Goal: Task Accomplishment & Management: Manage account settings

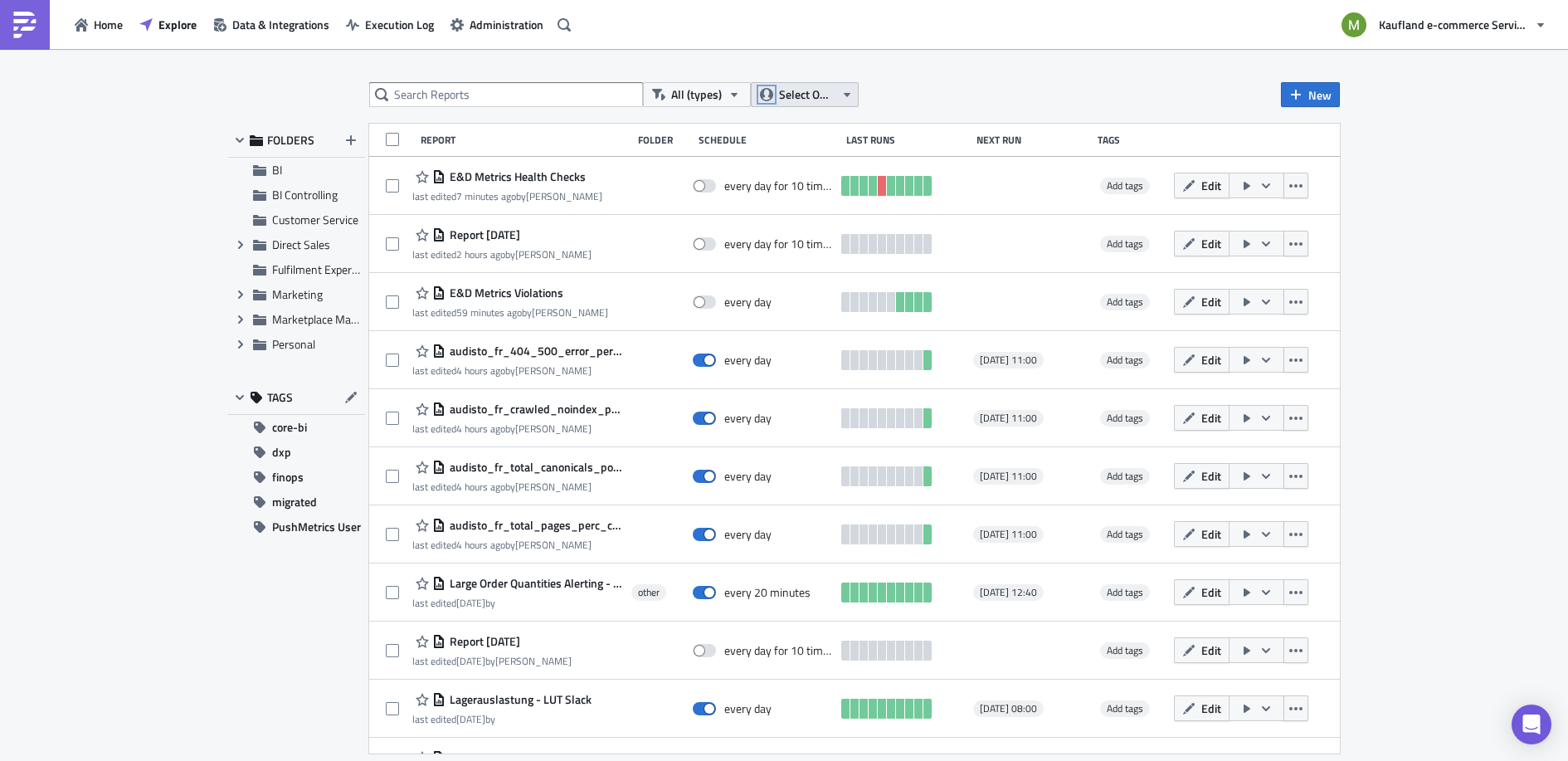
click at [762, 93] on icon "button" at bounding box center [766, 94] width 14 height 14
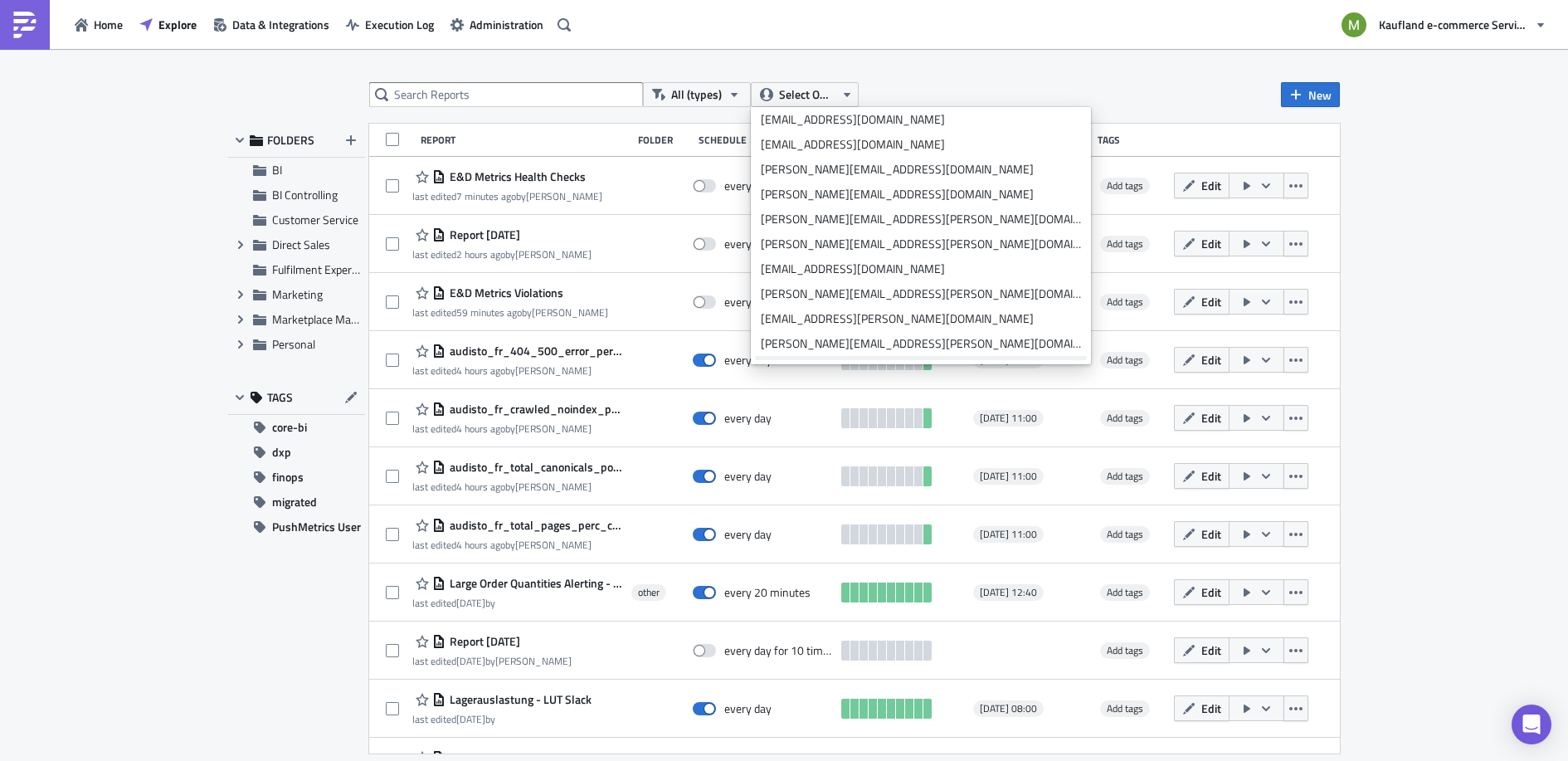
scroll to position [789, 0]
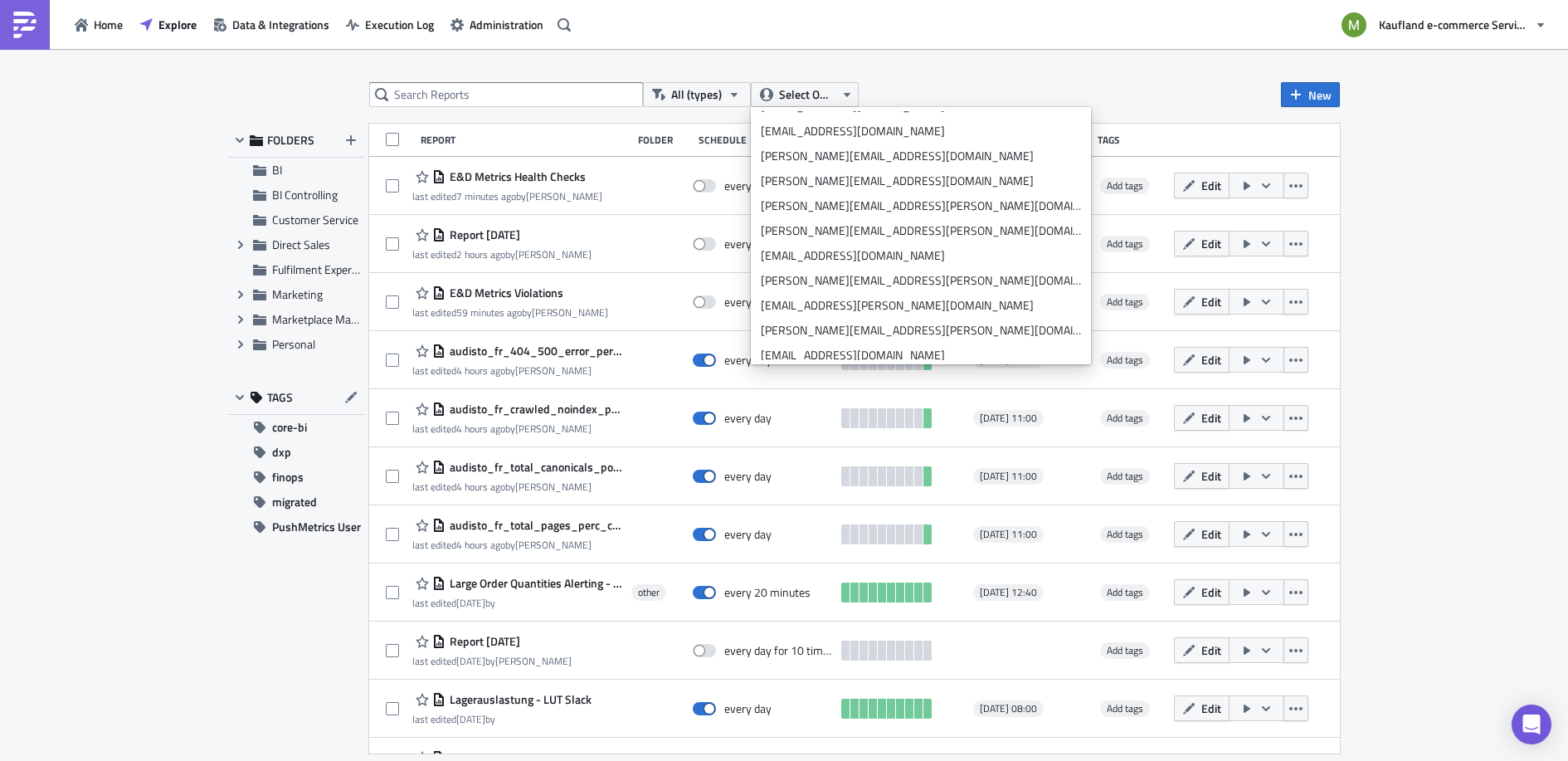
click at [443, 94] on input "text" at bounding box center [505, 94] width 274 height 25
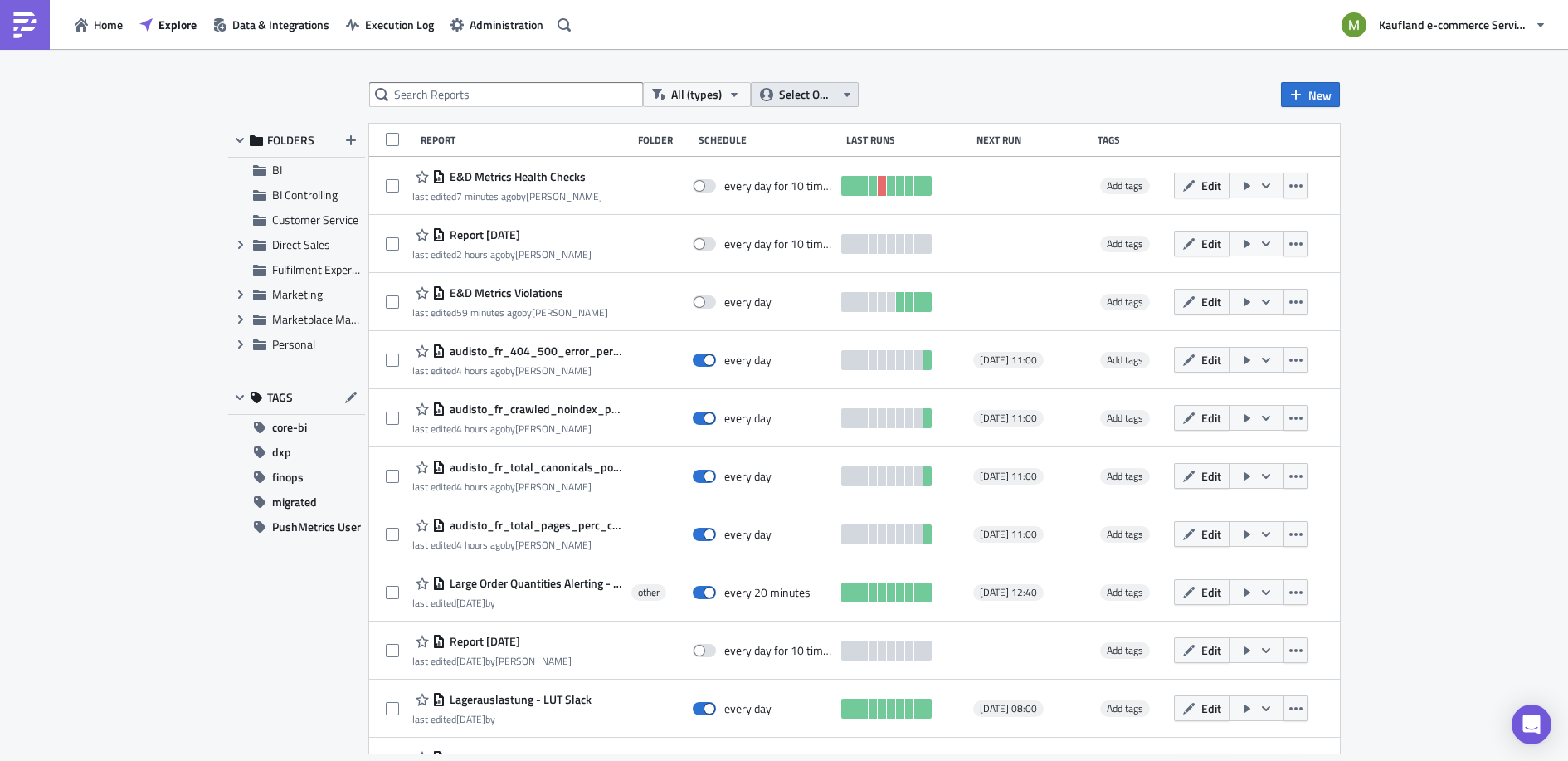
click at [784, 86] on span "Select Owner" at bounding box center [806, 94] width 56 height 18
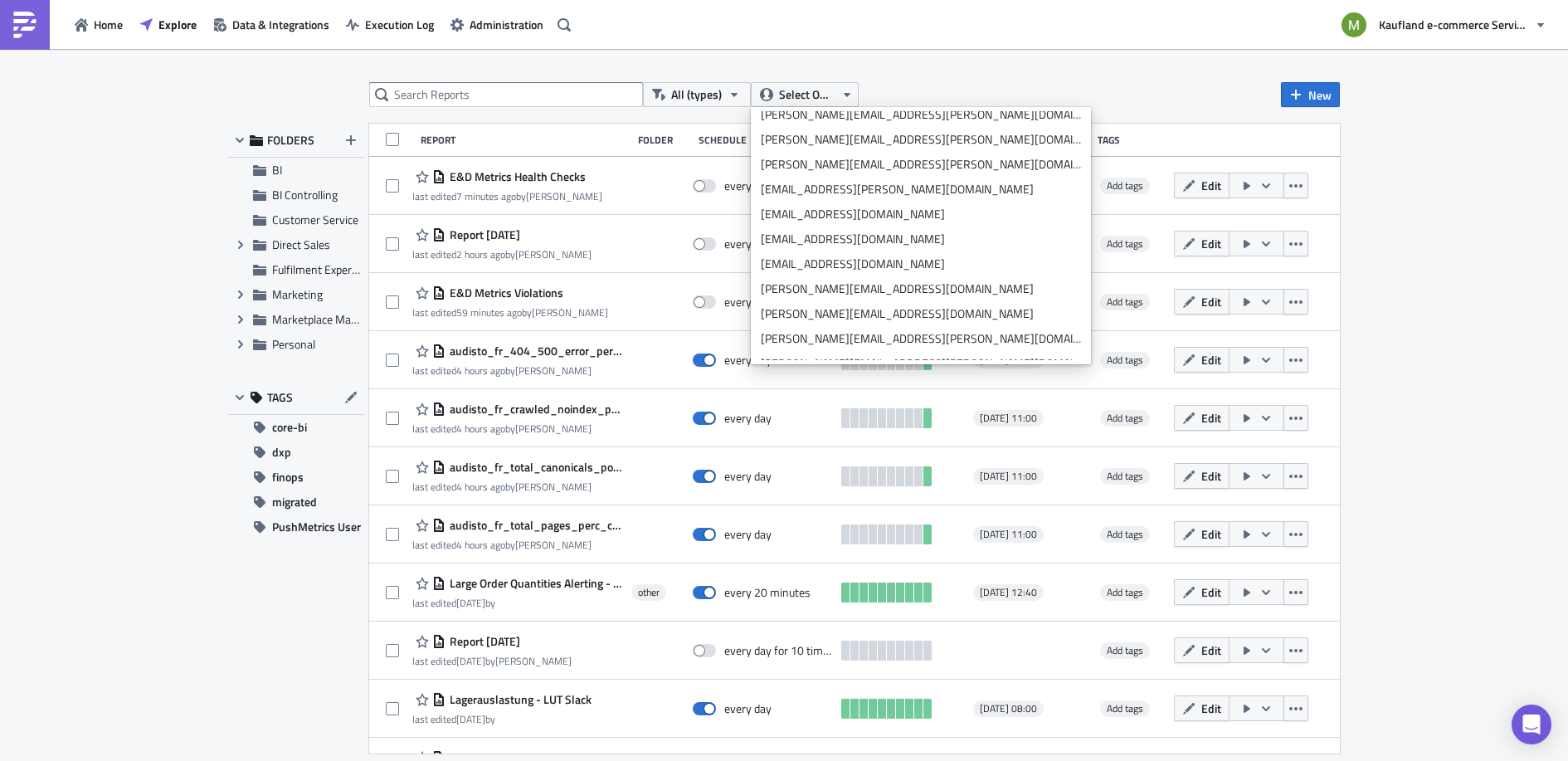
scroll to position [790, 0]
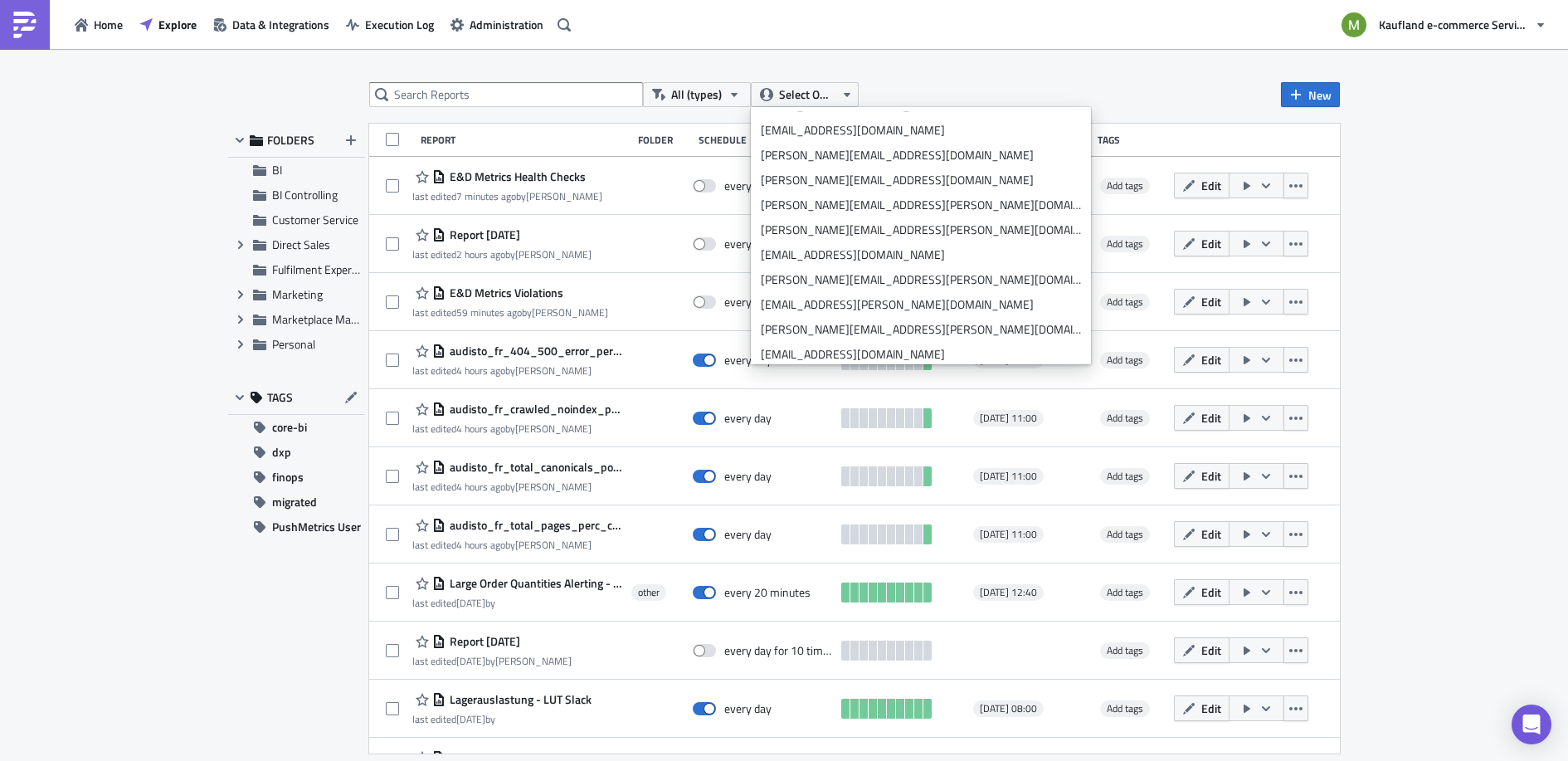
click at [38, 28] on link at bounding box center [25, 25] width 49 height 49
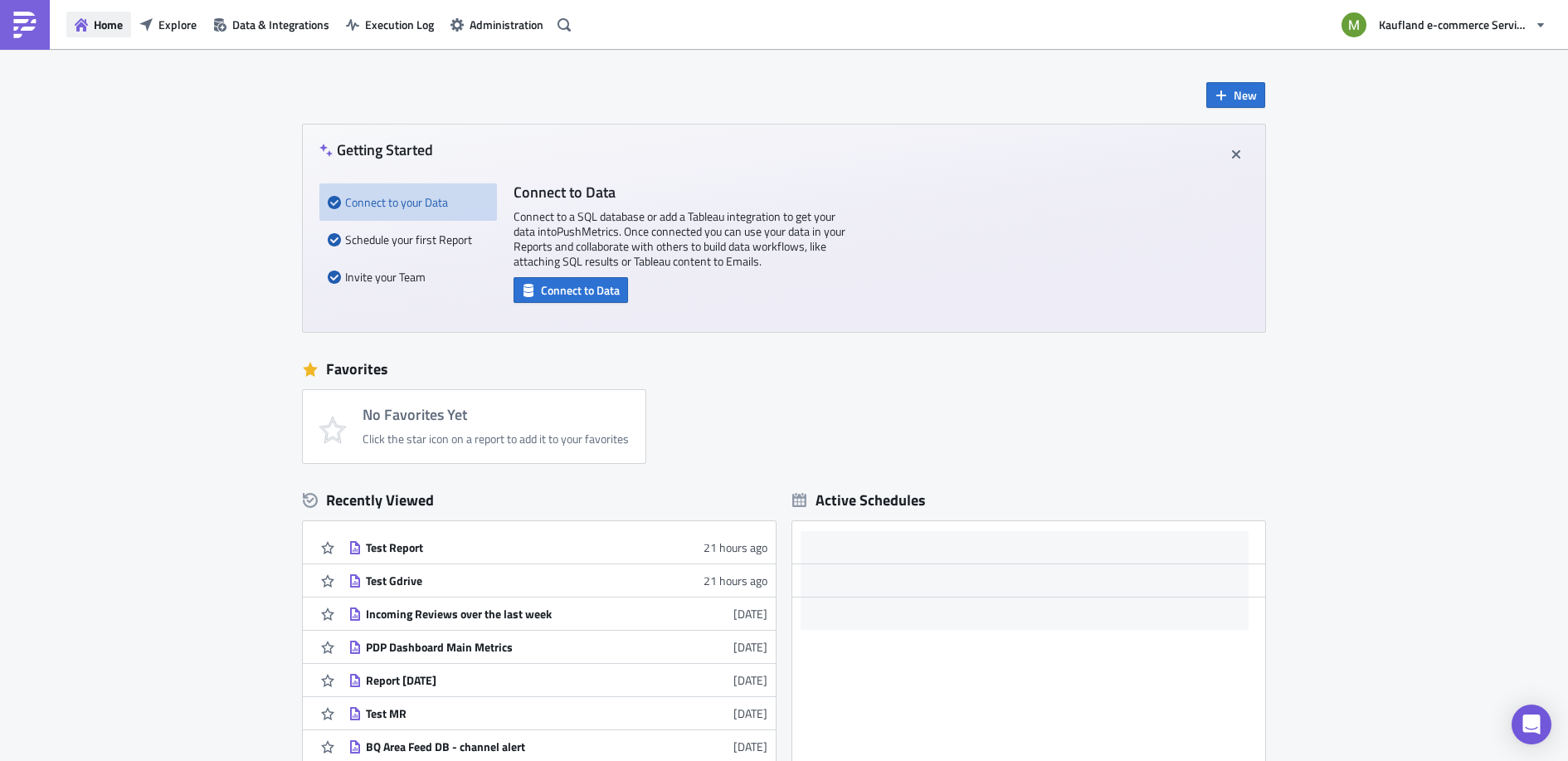
click at [95, 24] on span "Home" at bounding box center [108, 24] width 29 height 17
click at [38, 29] on img at bounding box center [25, 25] width 27 height 27
click at [82, 32] on button "Home" at bounding box center [99, 25] width 65 height 26
click at [481, 23] on span "Administration" at bounding box center [506, 24] width 74 height 17
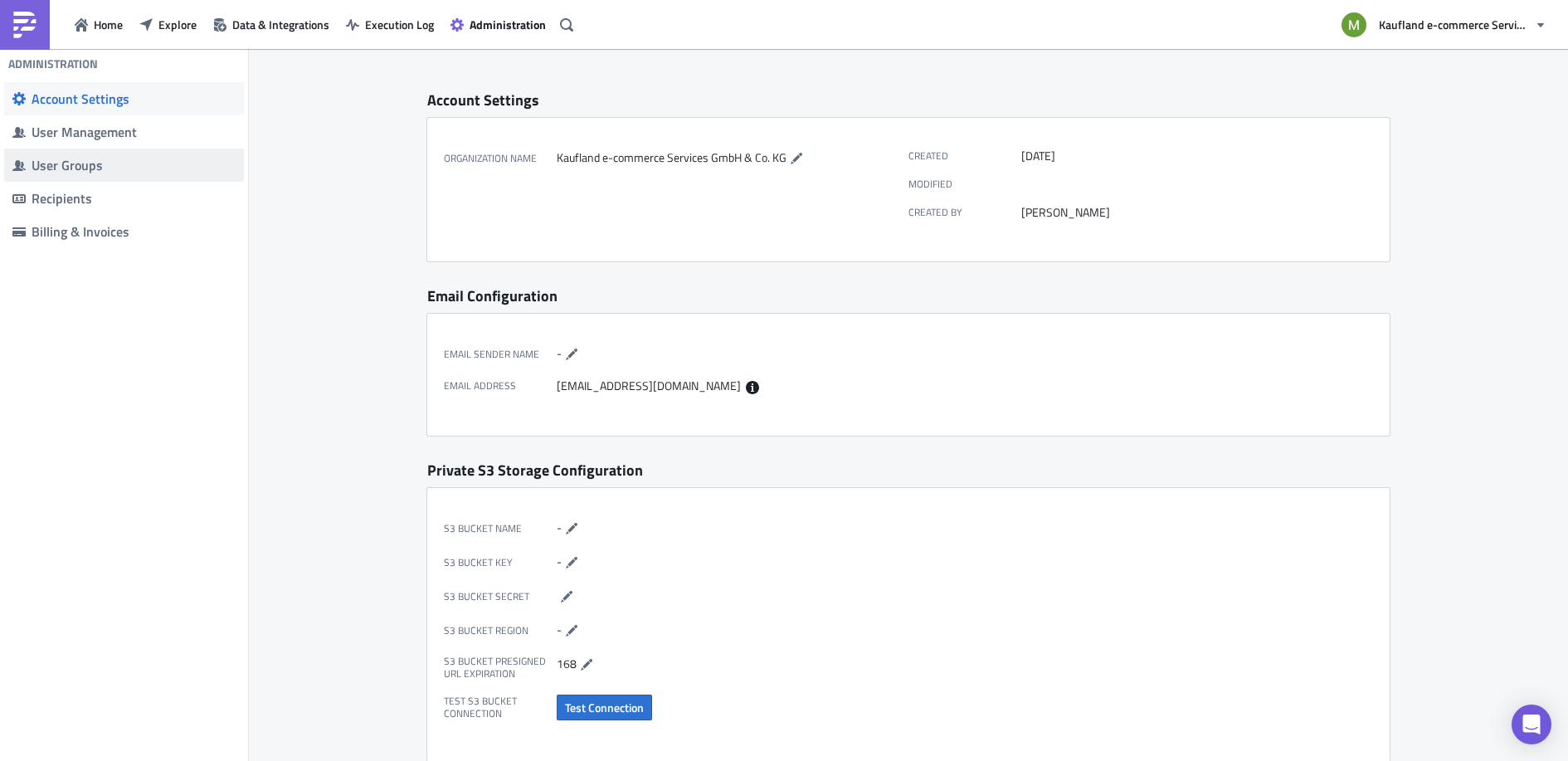
click at [86, 168] on div "User Groups" at bounding box center [133, 165] width 204 height 16
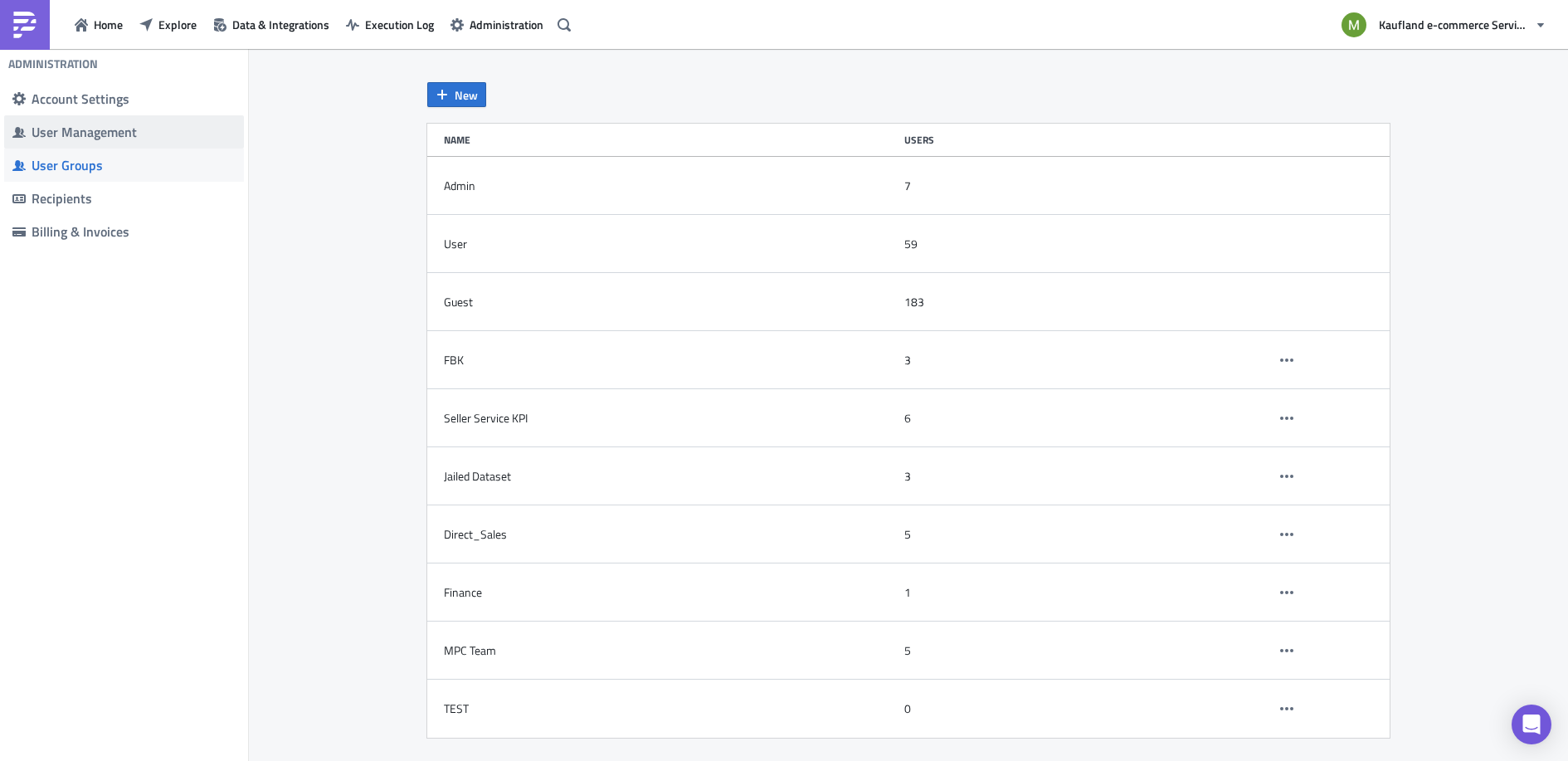
click at [94, 136] on div "User Management" at bounding box center [133, 132] width 204 height 16
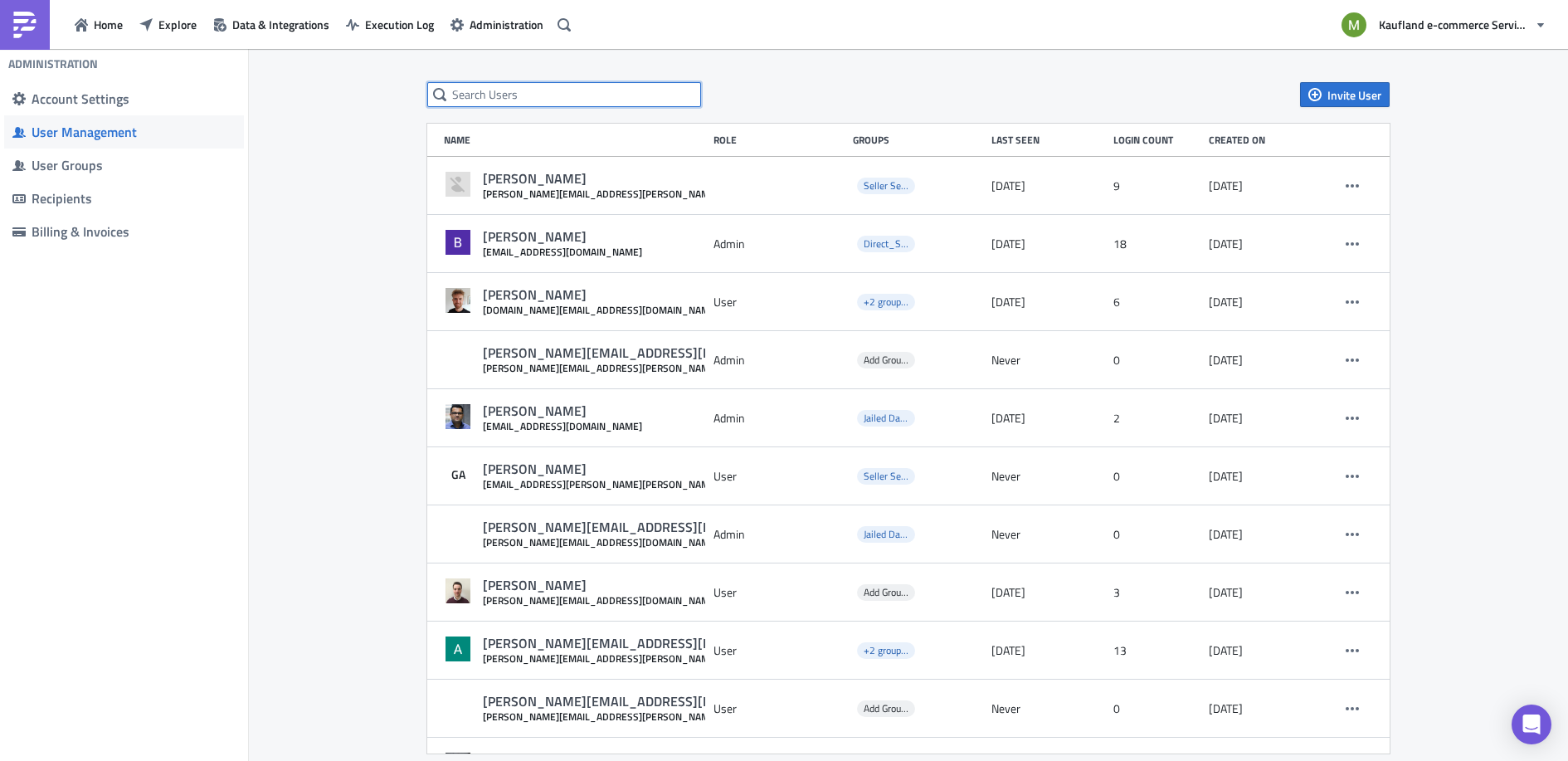
click at [505, 96] on input "text" at bounding box center [564, 94] width 274 height 25
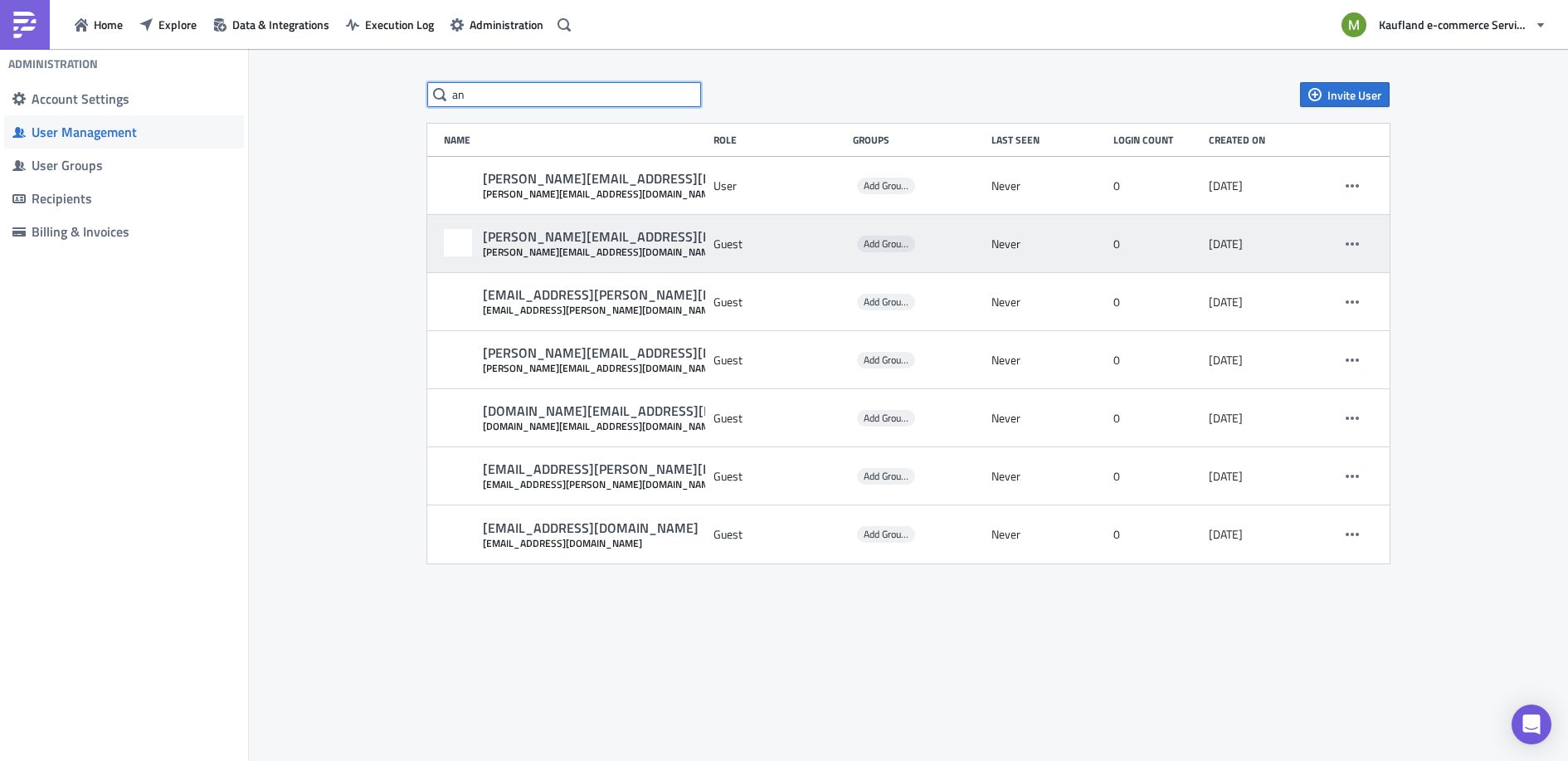
type input "a"
paste input "[EMAIL_ADDRESS][DOMAIN_NAME]"
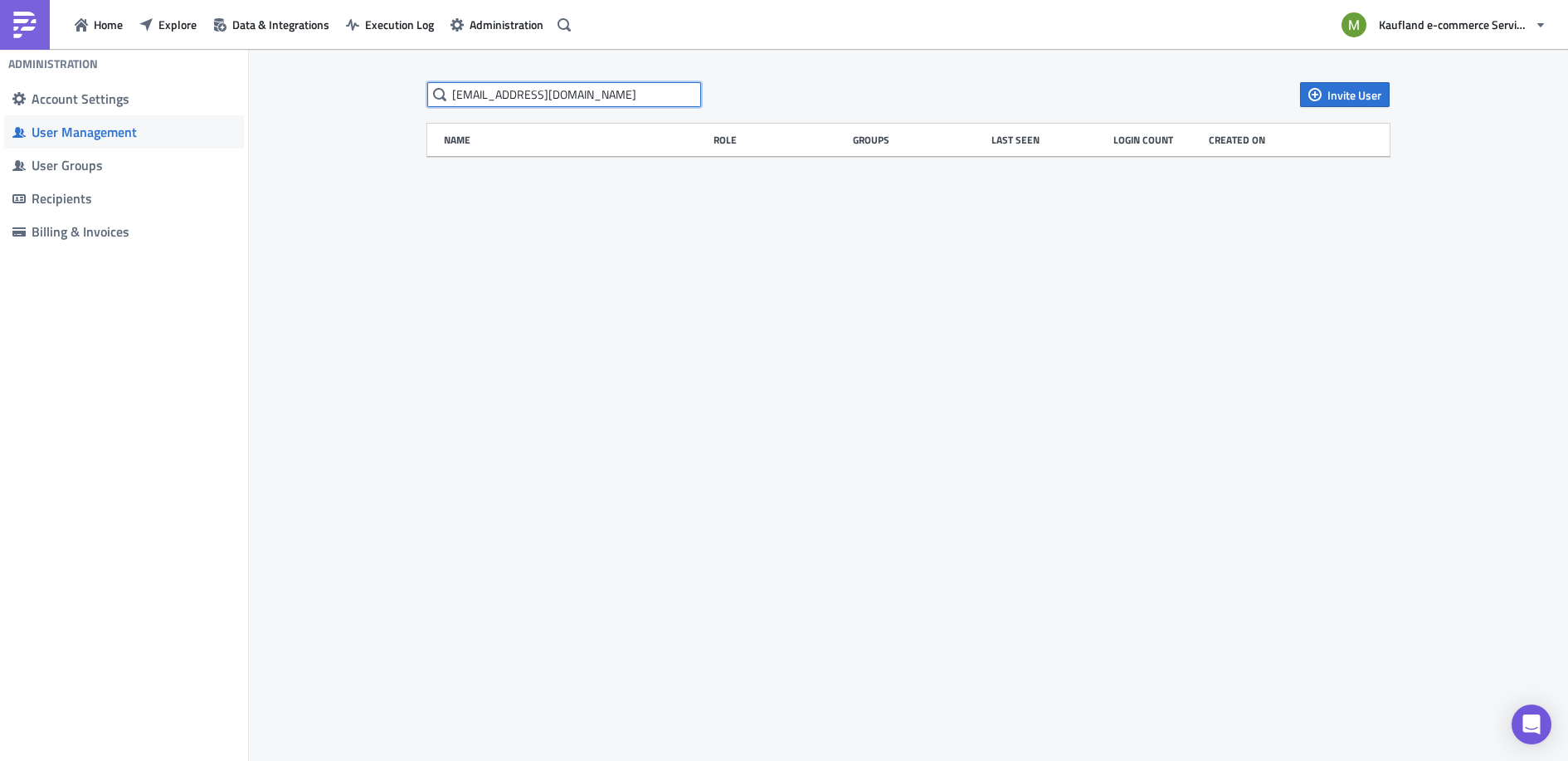
drag, startPoint x: 654, startPoint y: 93, endPoint x: 536, endPoint y: 100, distance: 118.2
click at [536, 100] on input "[EMAIL_ADDRESS][DOMAIN_NAME]" at bounding box center [564, 94] width 274 height 25
drag, startPoint x: 550, startPoint y: 92, endPoint x: 496, endPoint y: 93, distance: 54.0
click at [496, 93] on input "[PERSON_NAME].vaculov" at bounding box center [564, 94] width 274 height 25
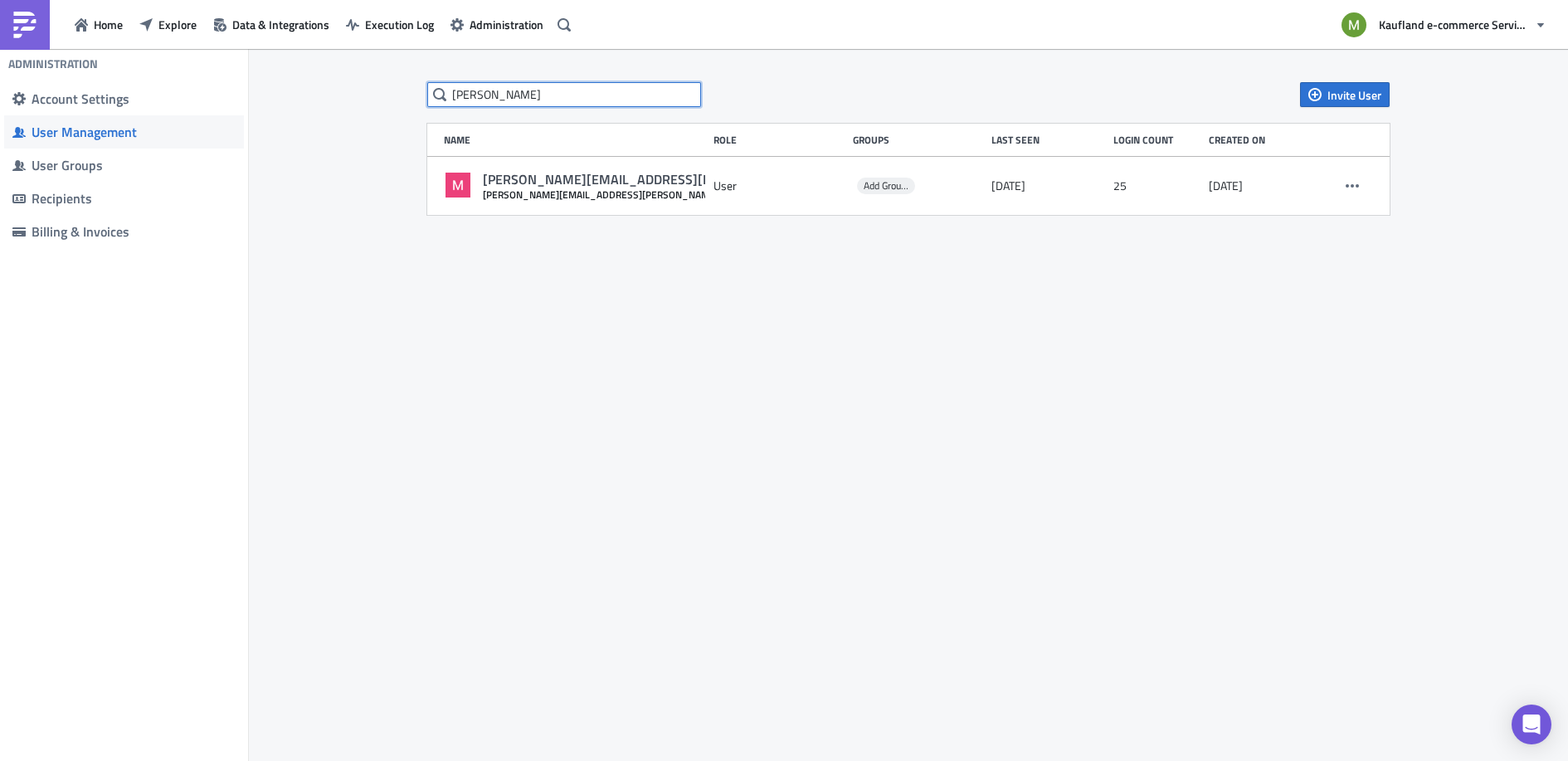
type input "[PERSON_NAME]"
click at [690, 481] on div "[PERSON_NAME] Invite User Name Role Groups Last Seen Login Count Created on [PE…" at bounding box center [908, 406] width 1319 height 715
click at [95, 17] on span "Home" at bounding box center [108, 24] width 29 height 17
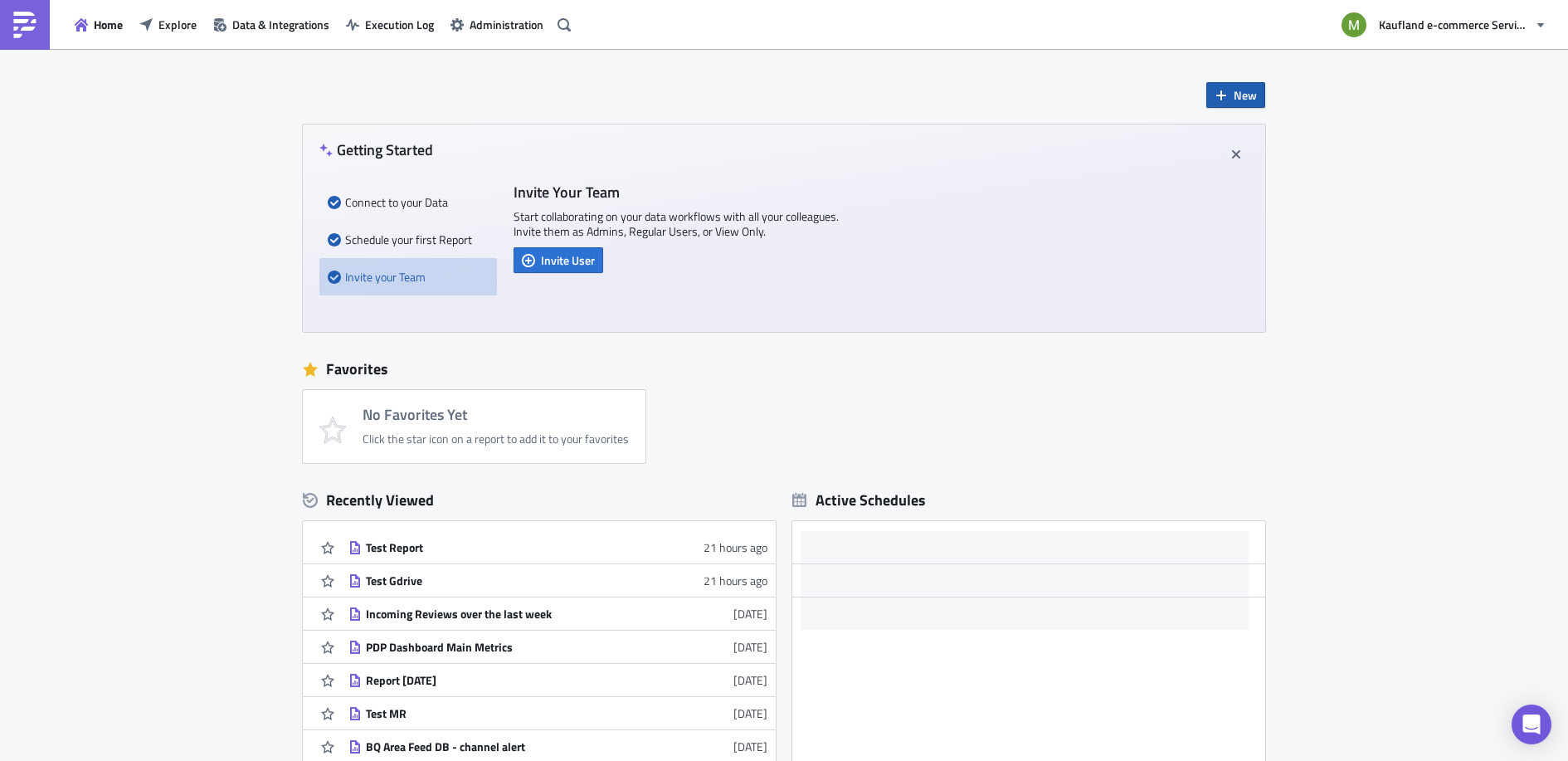
click at [1215, 93] on icon "button" at bounding box center [1221, 95] width 14 height 14
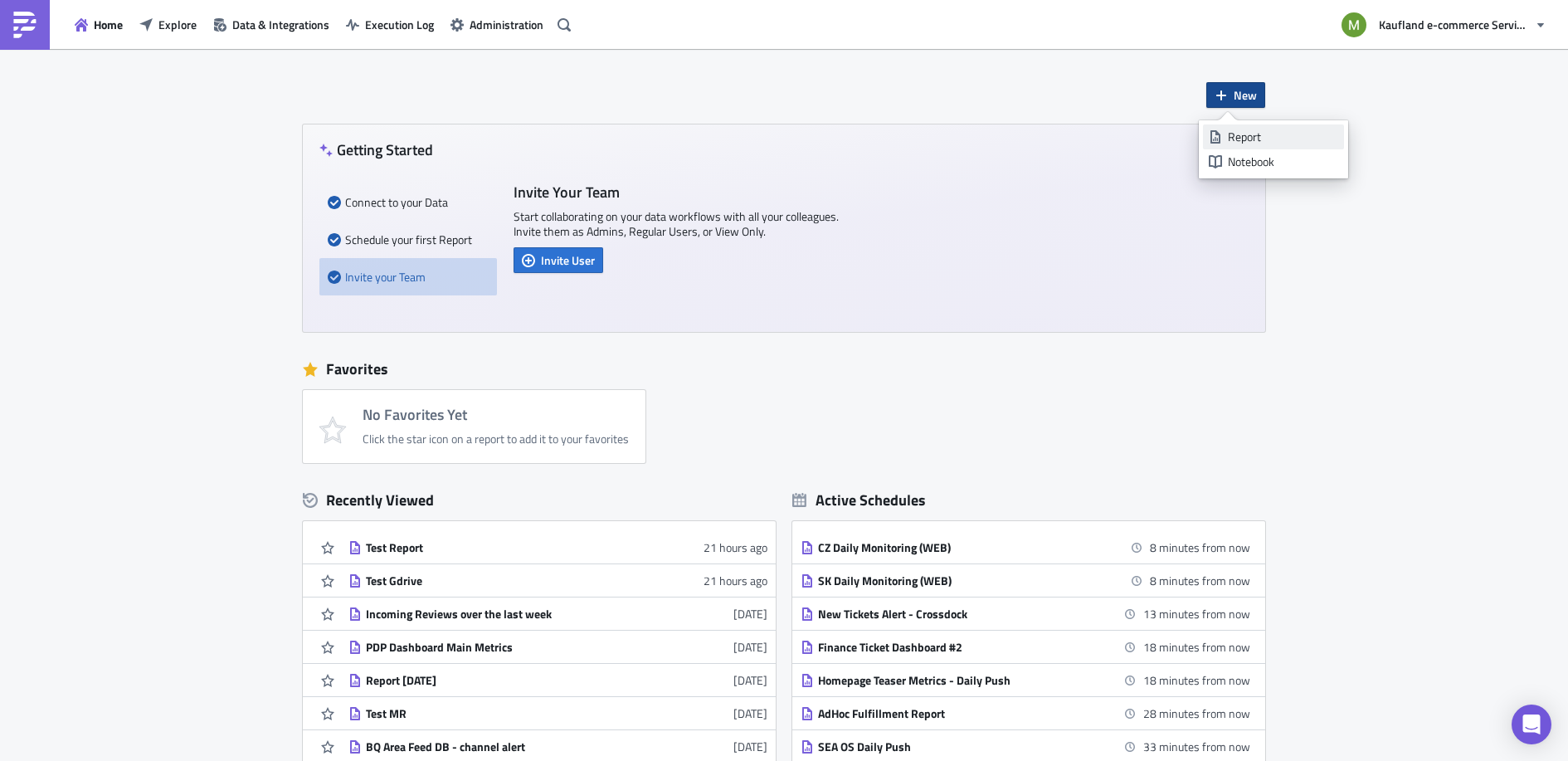
click at [1249, 135] on div "Report" at bounding box center [1283, 137] width 111 height 16
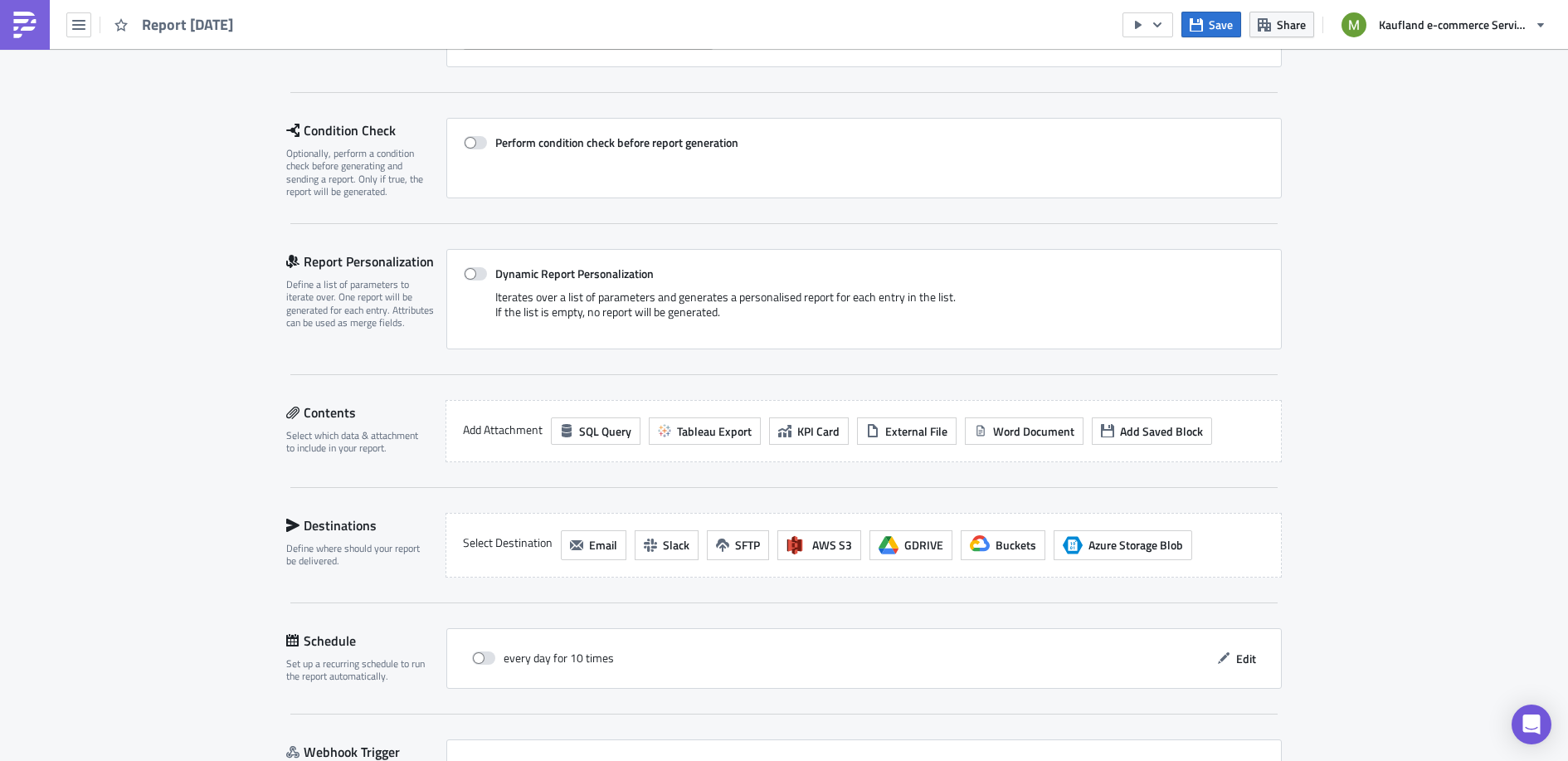
scroll to position [200, 0]
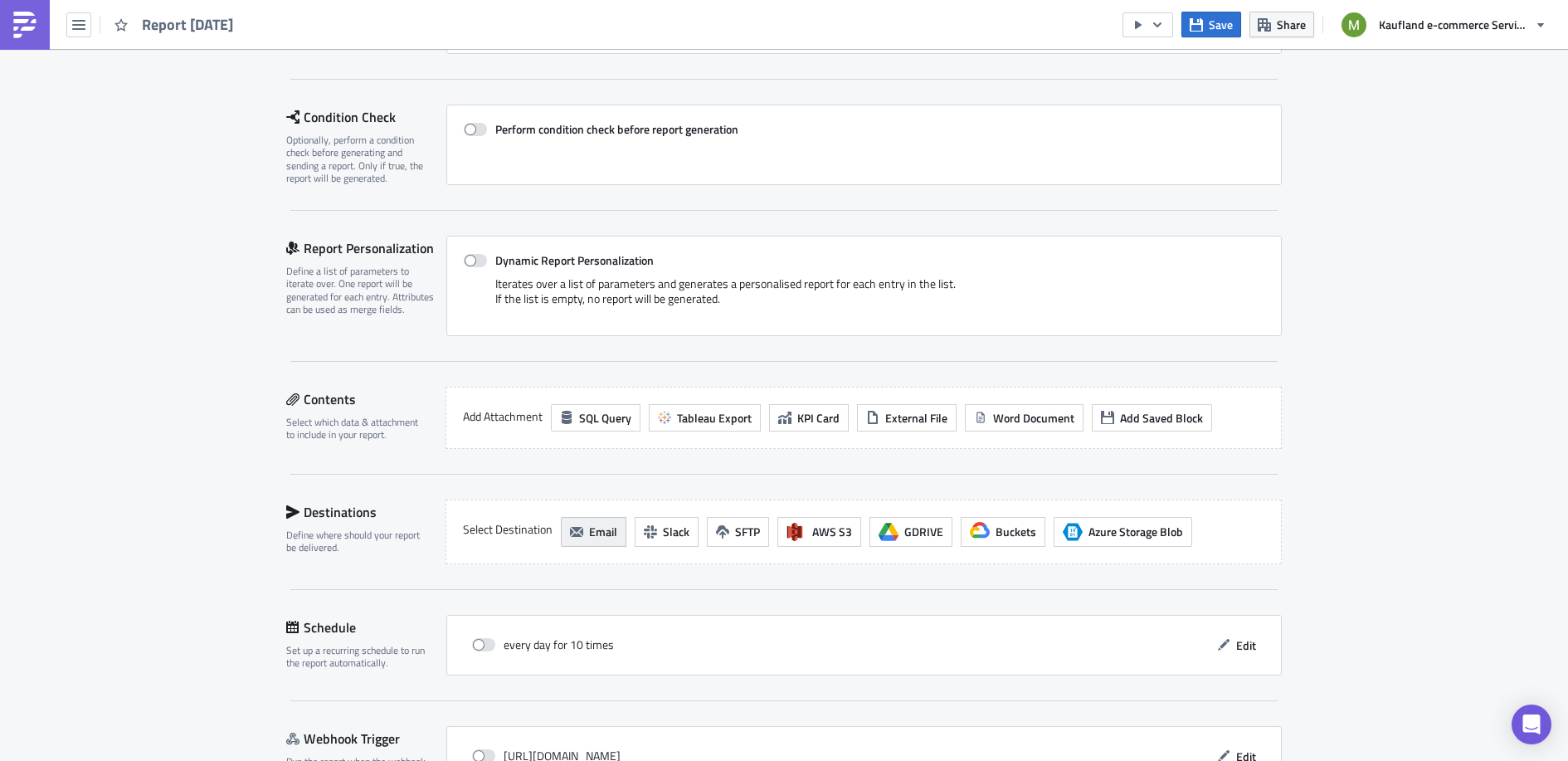
click at [589, 529] on span "Email" at bounding box center [603, 531] width 28 height 17
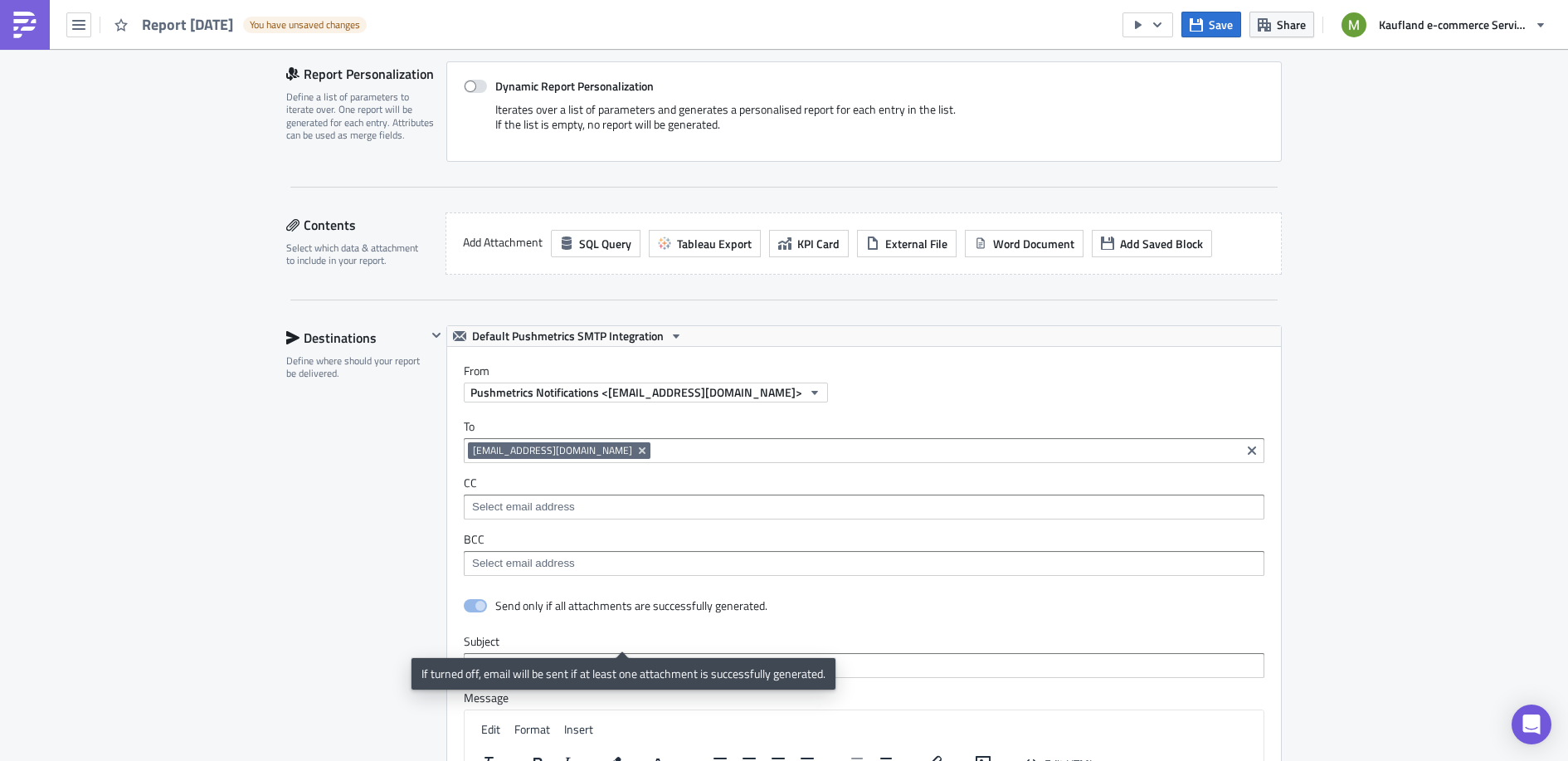
scroll to position [387, 0]
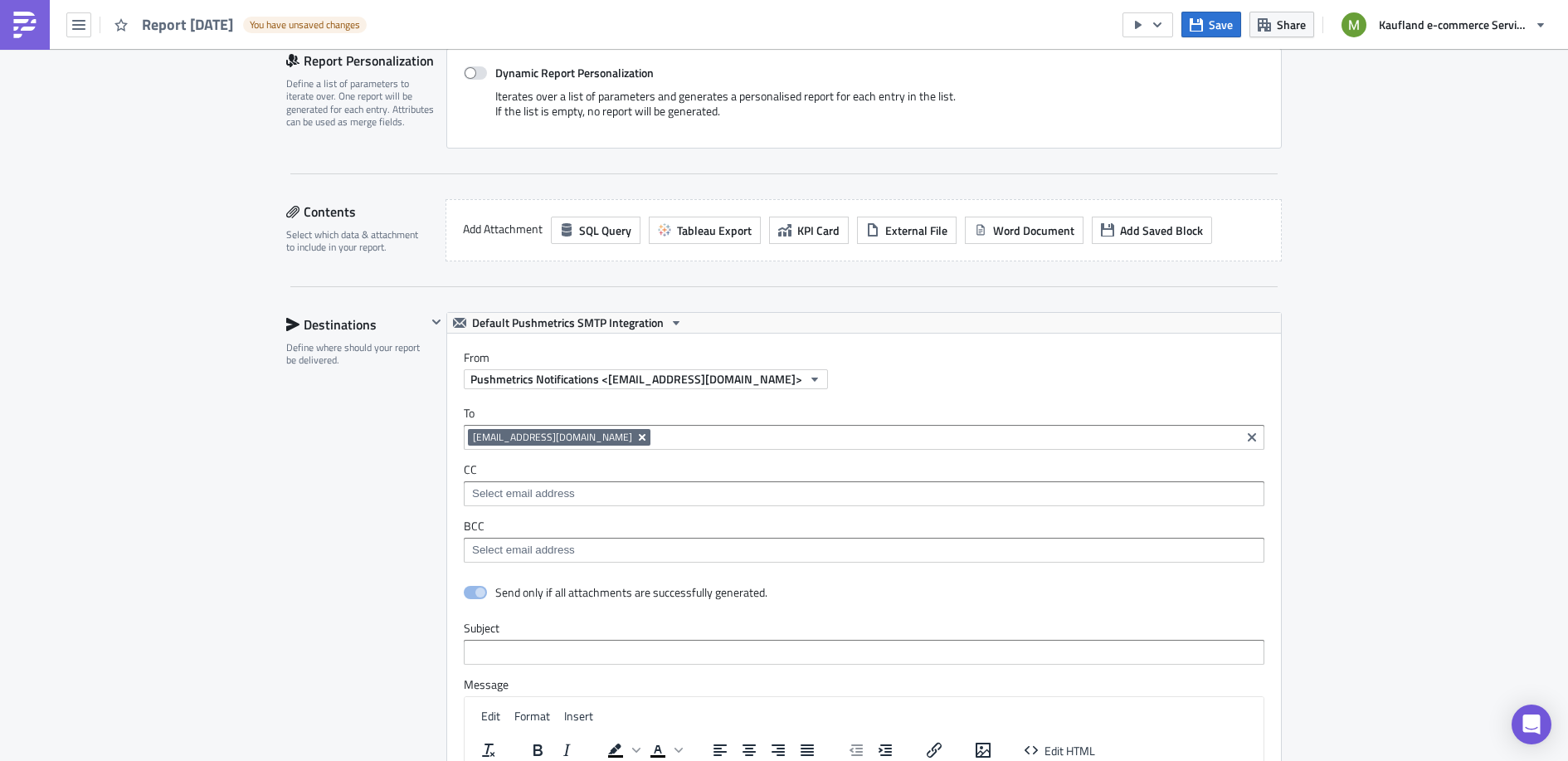
click at [635, 430] on icon "Remove Tag" at bounding box center [642, 437] width 14 height 14
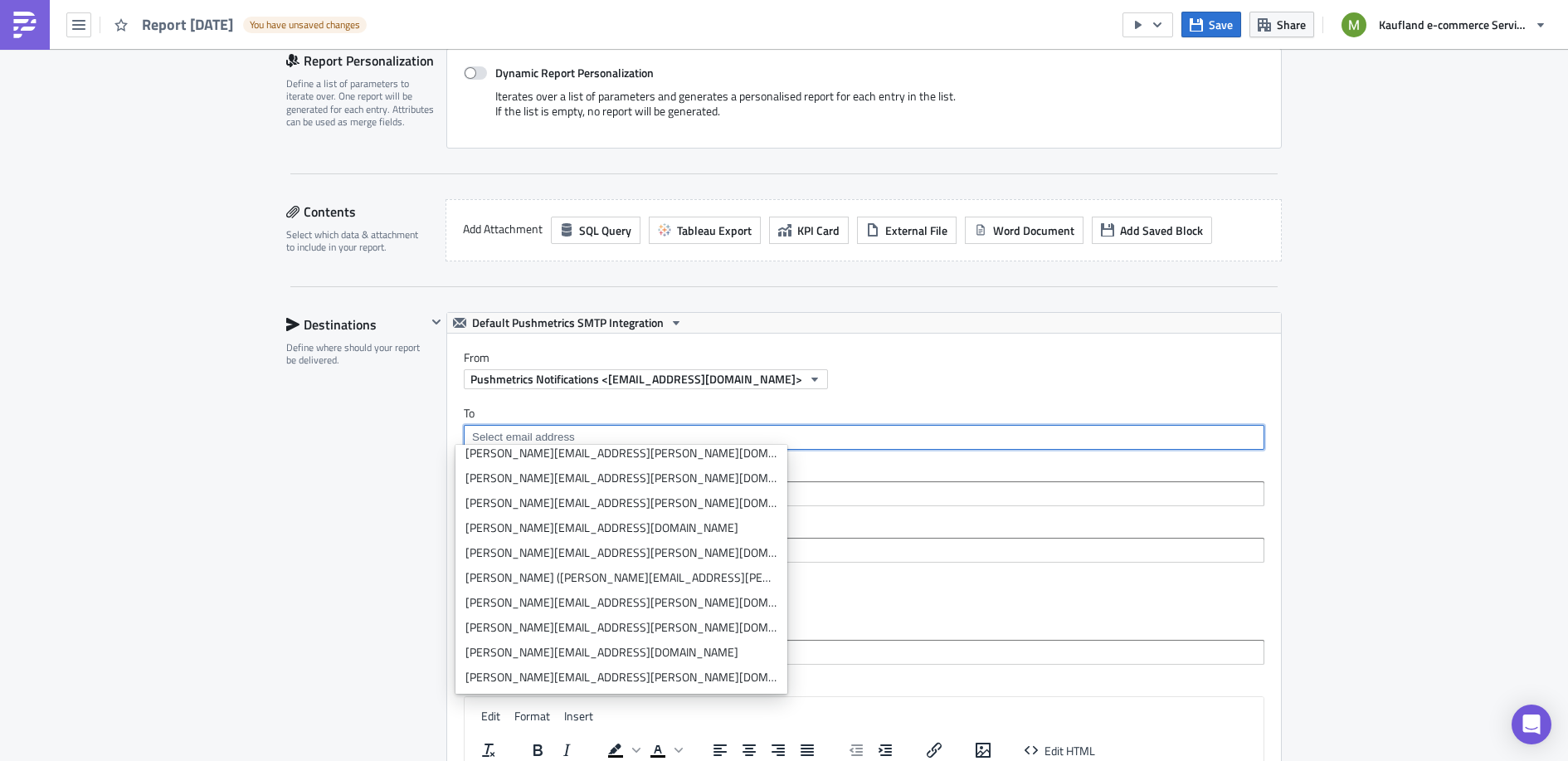
scroll to position [5004, 0]
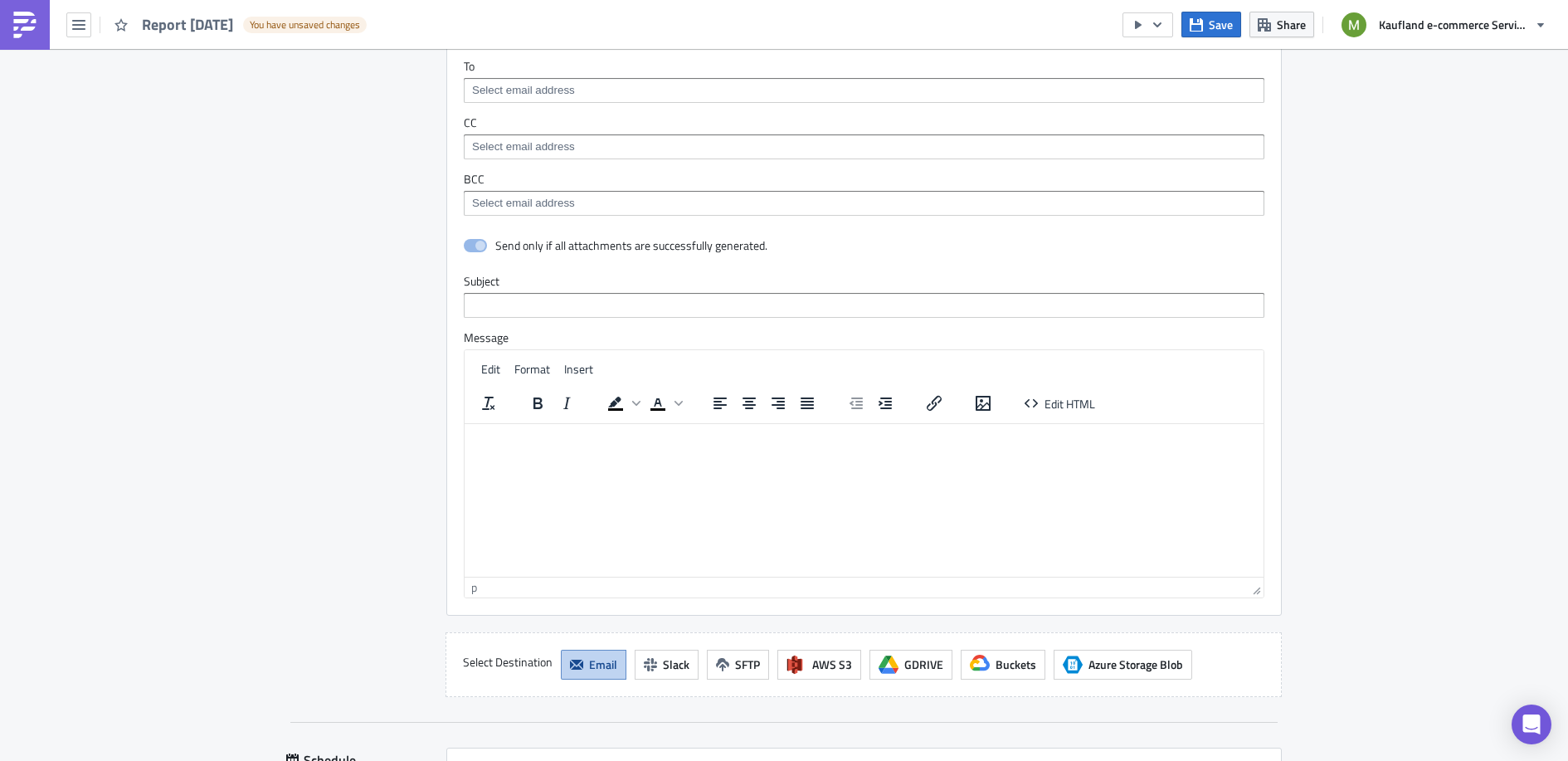
click at [178, 518] on div "Execution Log Edit " Report [DATE] " Draft Settings Configure the basics of you…" at bounding box center [784, 158] width 1568 height 1690
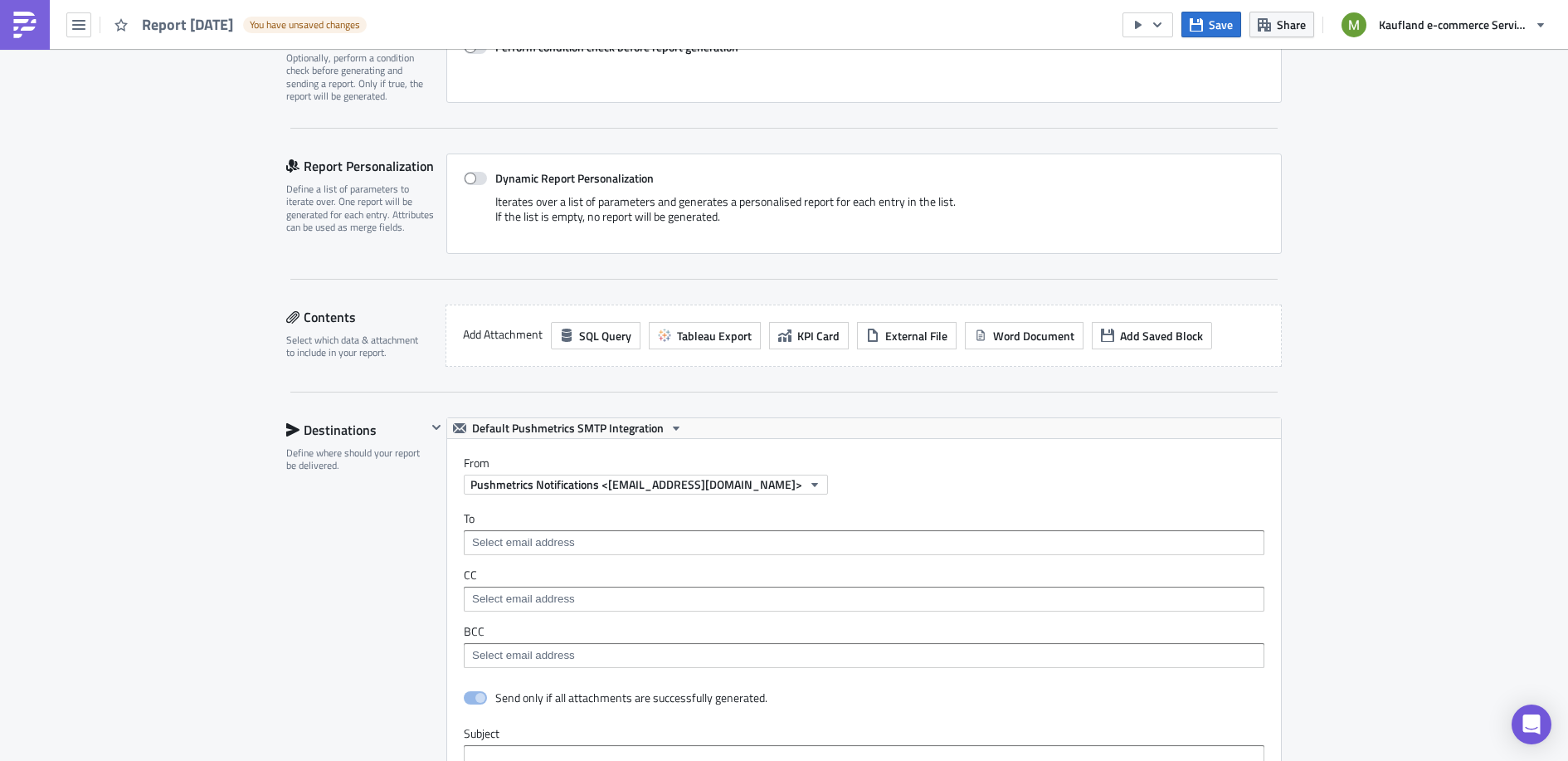
scroll to position [309, 0]
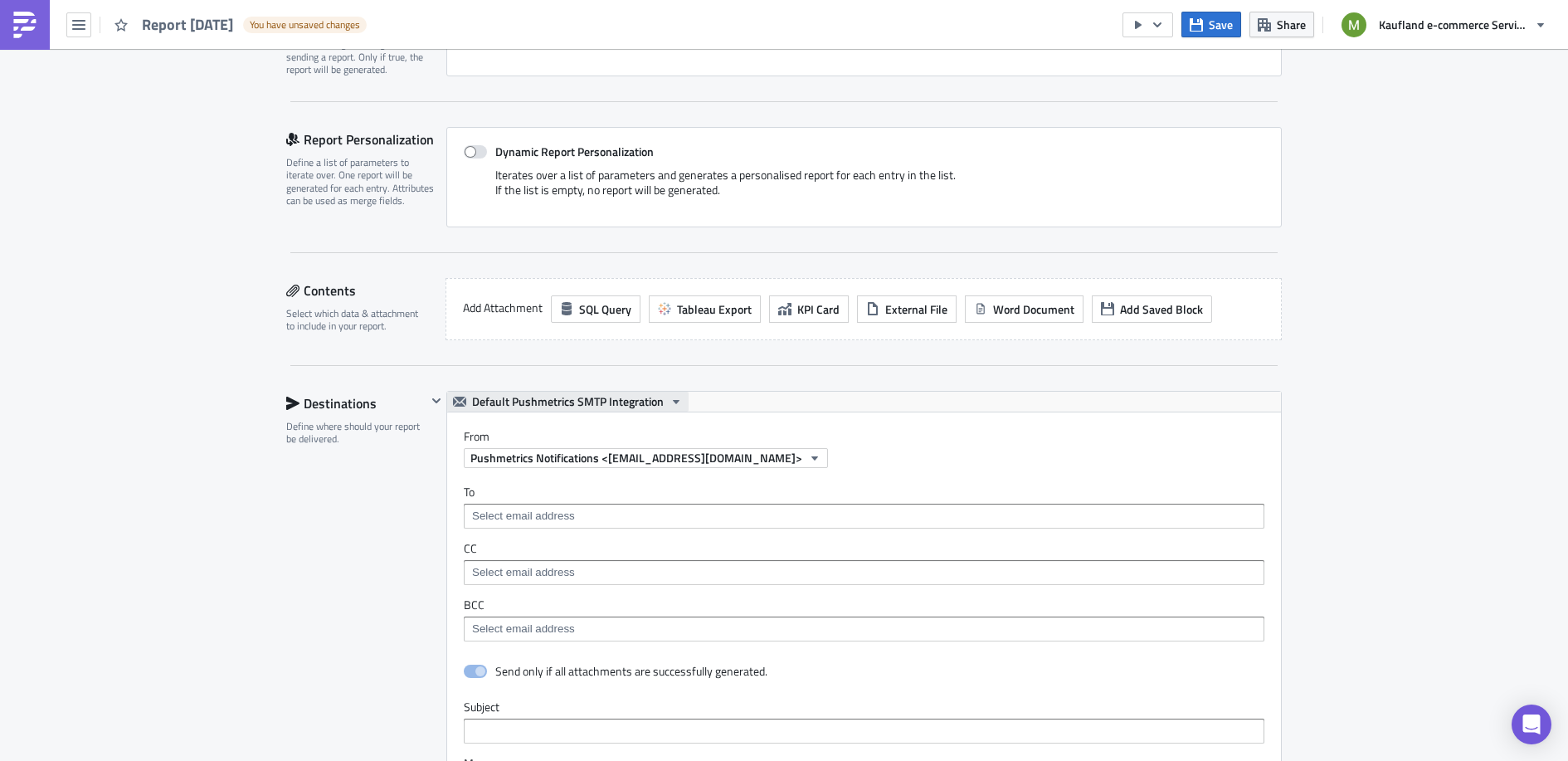
click at [670, 396] on icon "button" at bounding box center [676, 402] width 14 height 14
click at [535, 440] on link "SMTP Server" at bounding box center [552, 449] width 219 height 25
click at [527, 456] on span "Kaufland Pushmetrics <[EMAIL_ADDRESS][DOMAIN_NAME]>" at bounding box center [628, 457] width 315 height 17
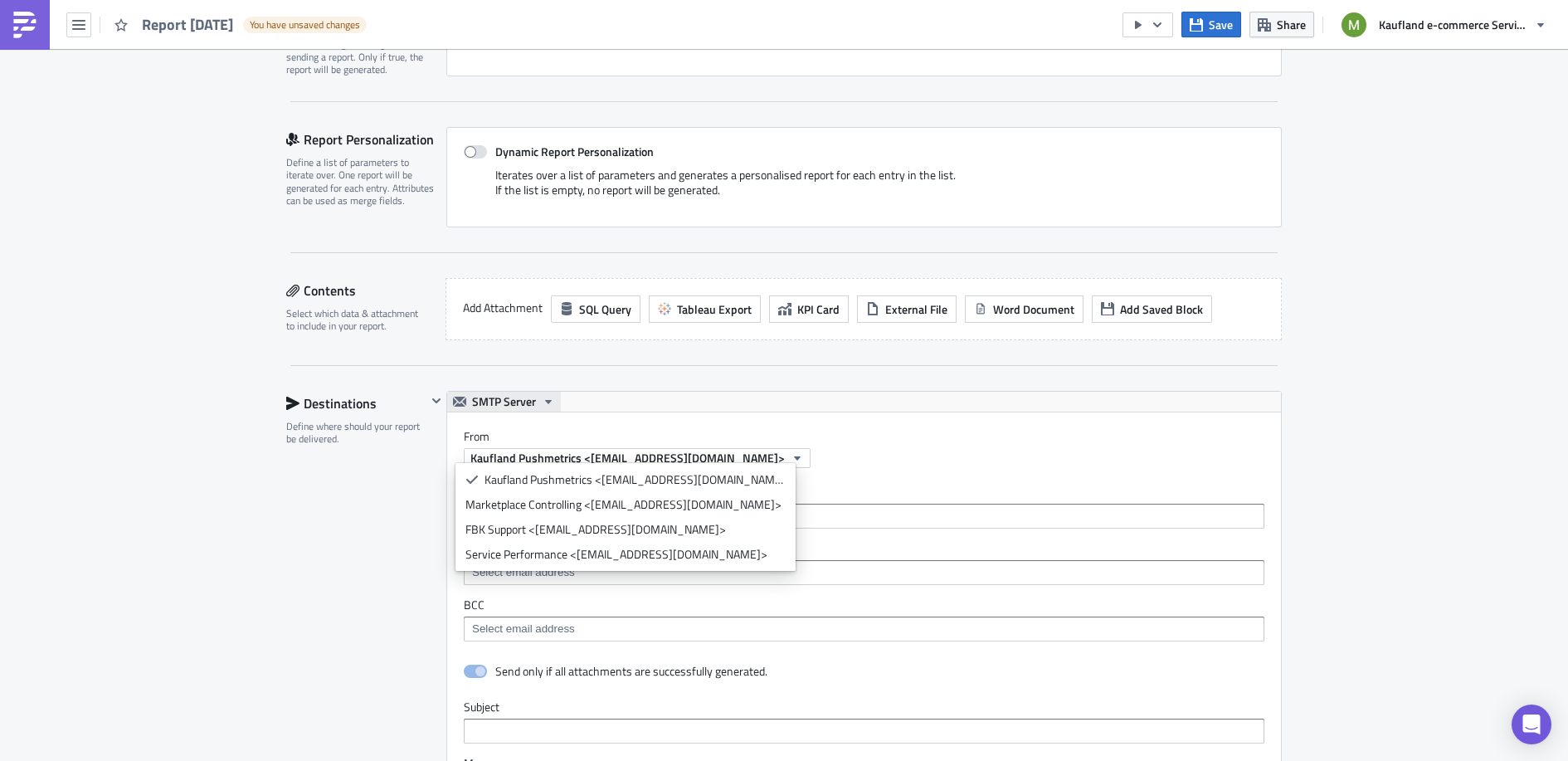
click at [506, 394] on span "SMTP Server" at bounding box center [504, 402] width 64 height 20
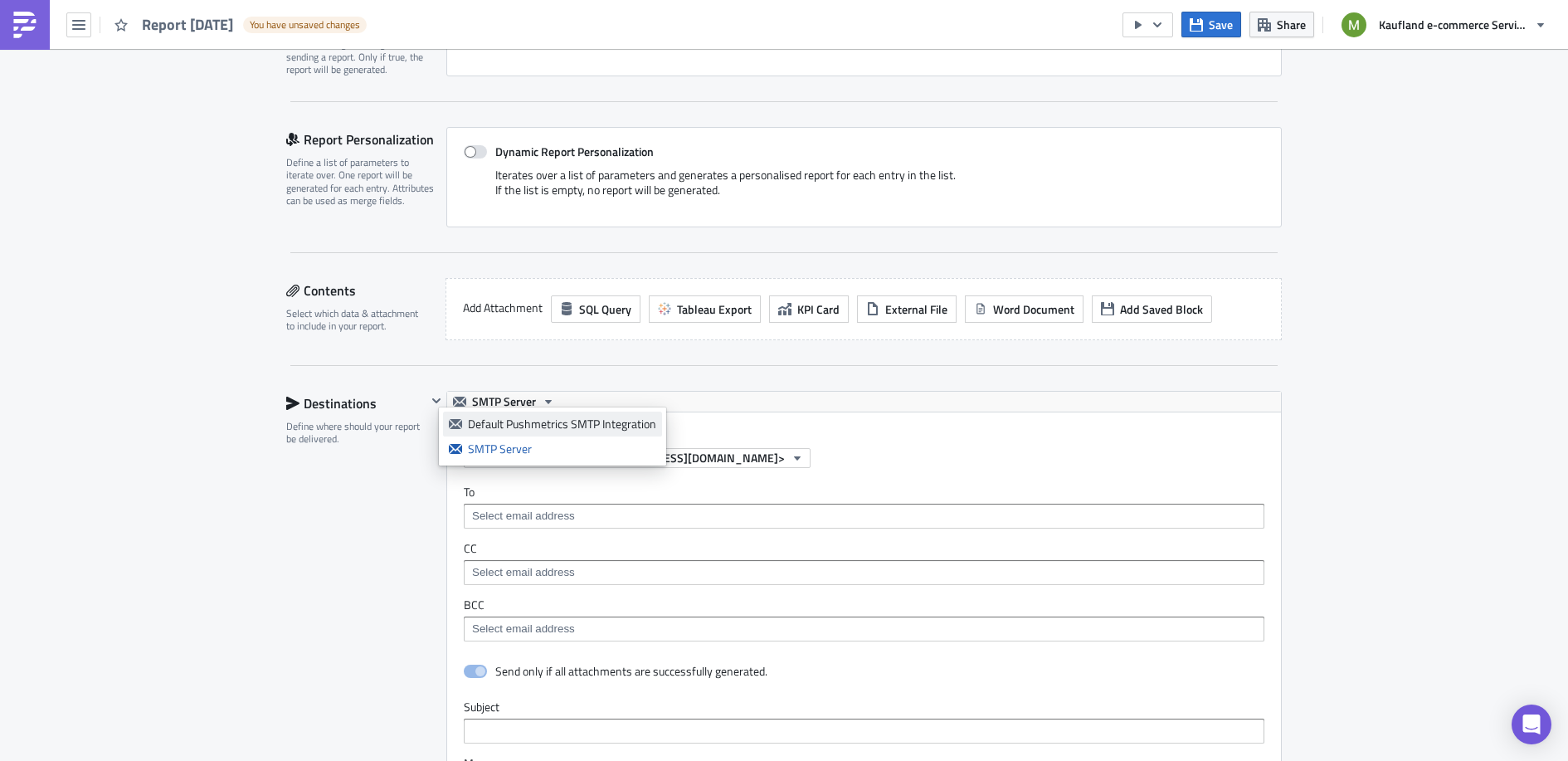
click at [503, 420] on div "Default Pushmetrics SMTP Integration" at bounding box center [562, 424] width 189 height 16
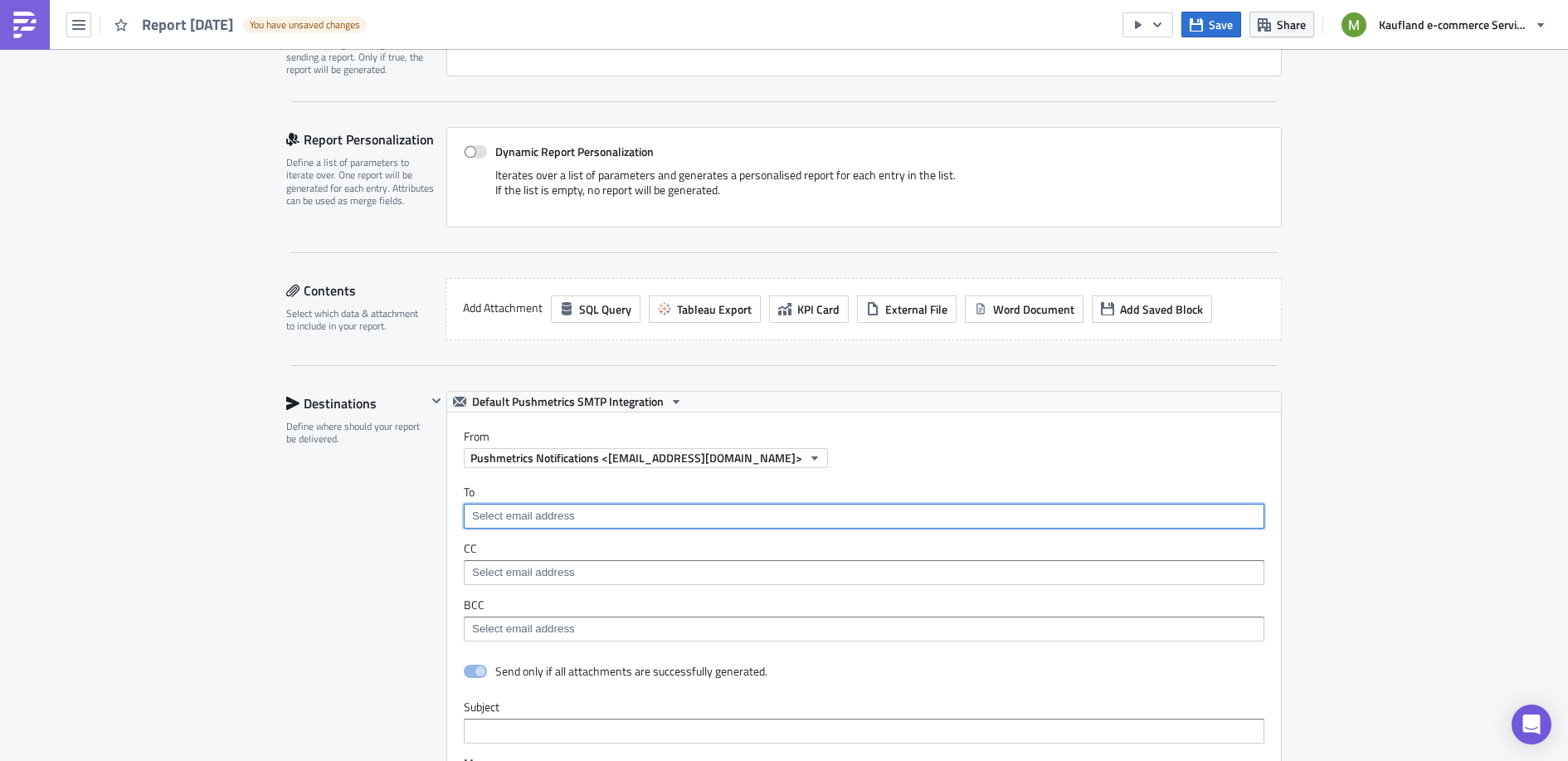
click at [552, 510] on input at bounding box center [863, 516] width 791 height 16
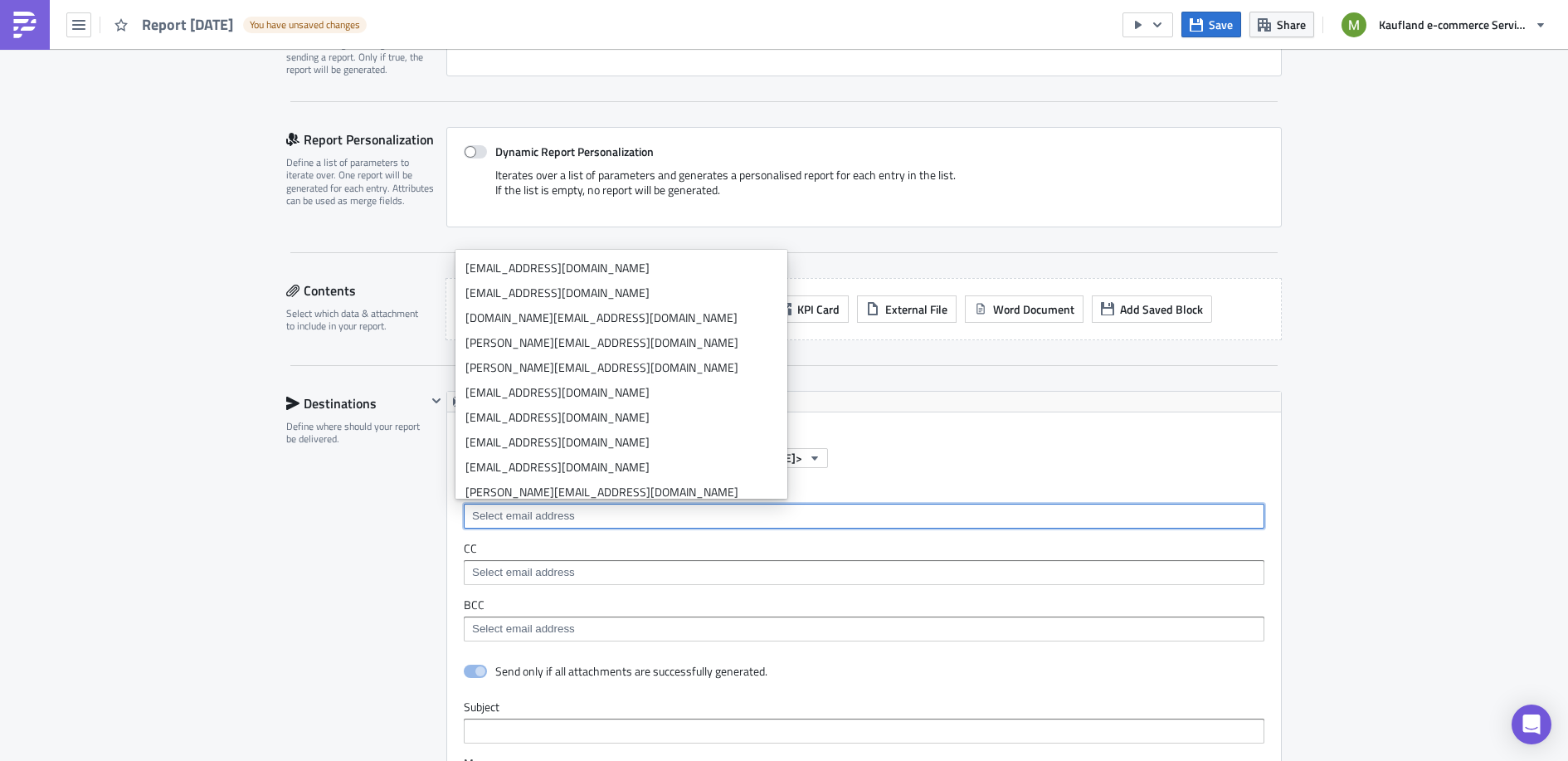
scroll to position [11265, 0]
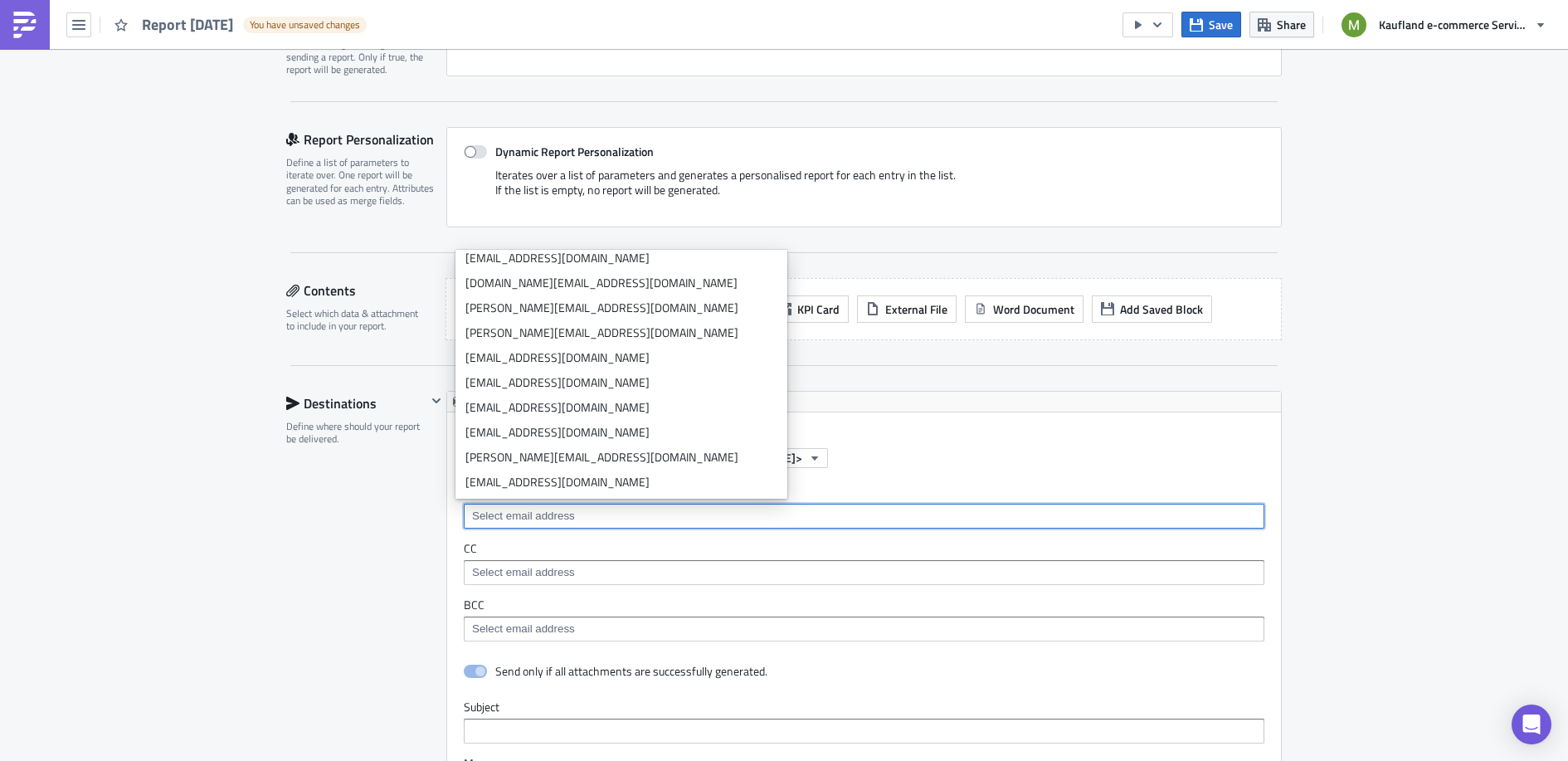
drag, startPoint x: 321, startPoint y: 480, endPoint x: 323, endPoint y: 467, distance: 13.2
click at [322, 475] on div "Destinations Define where should your report be delivered." at bounding box center [356, 757] width 140 height 733
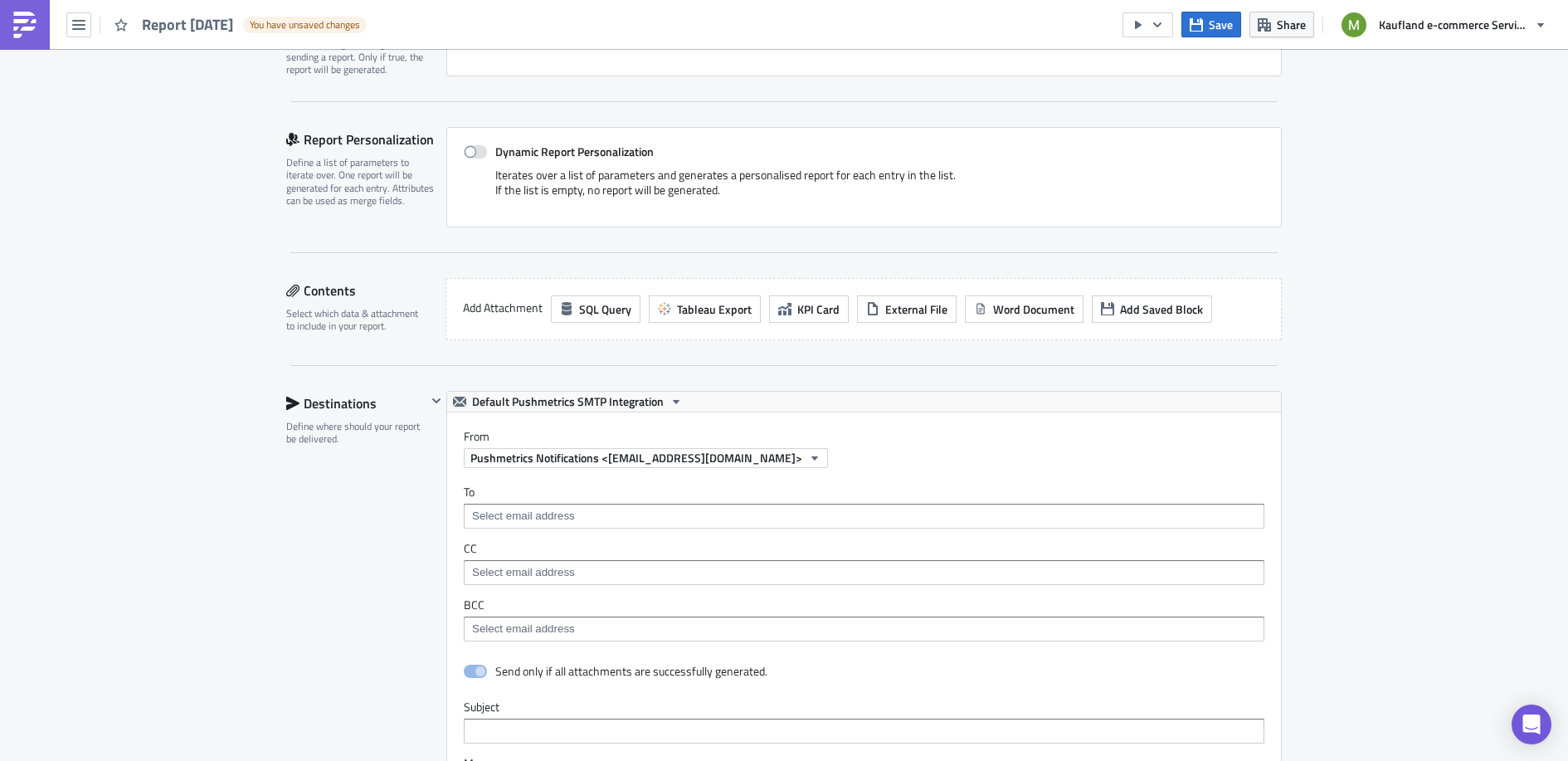
click at [23, 14] on img at bounding box center [25, 25] width 27 height 27
click at [79, 22] on icon "button" at bounding box center [79, 25] width 14 height 14
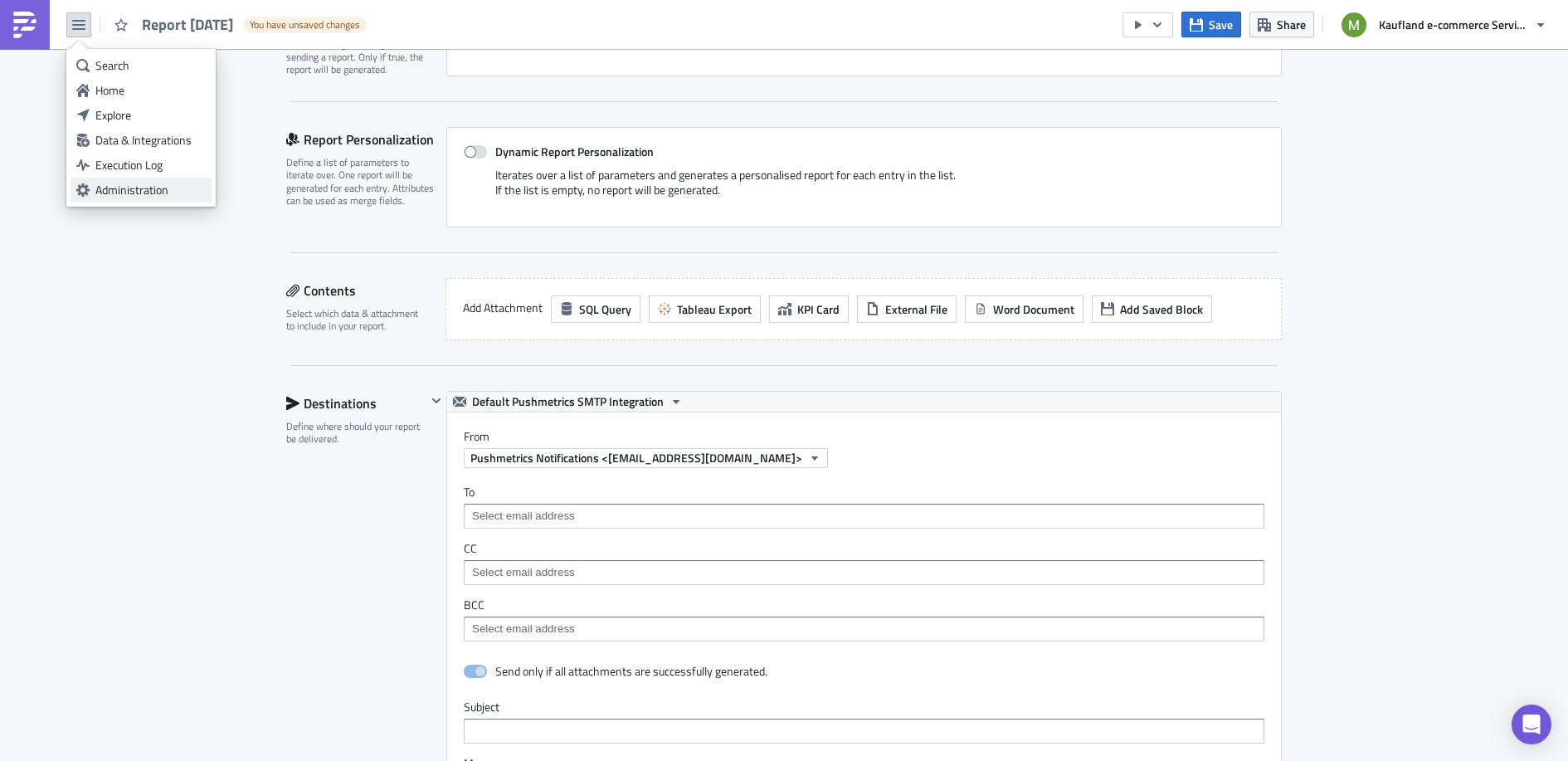
click at [131, 195] on div "Administration" at bounding box center [150, 190] width 111 height 16
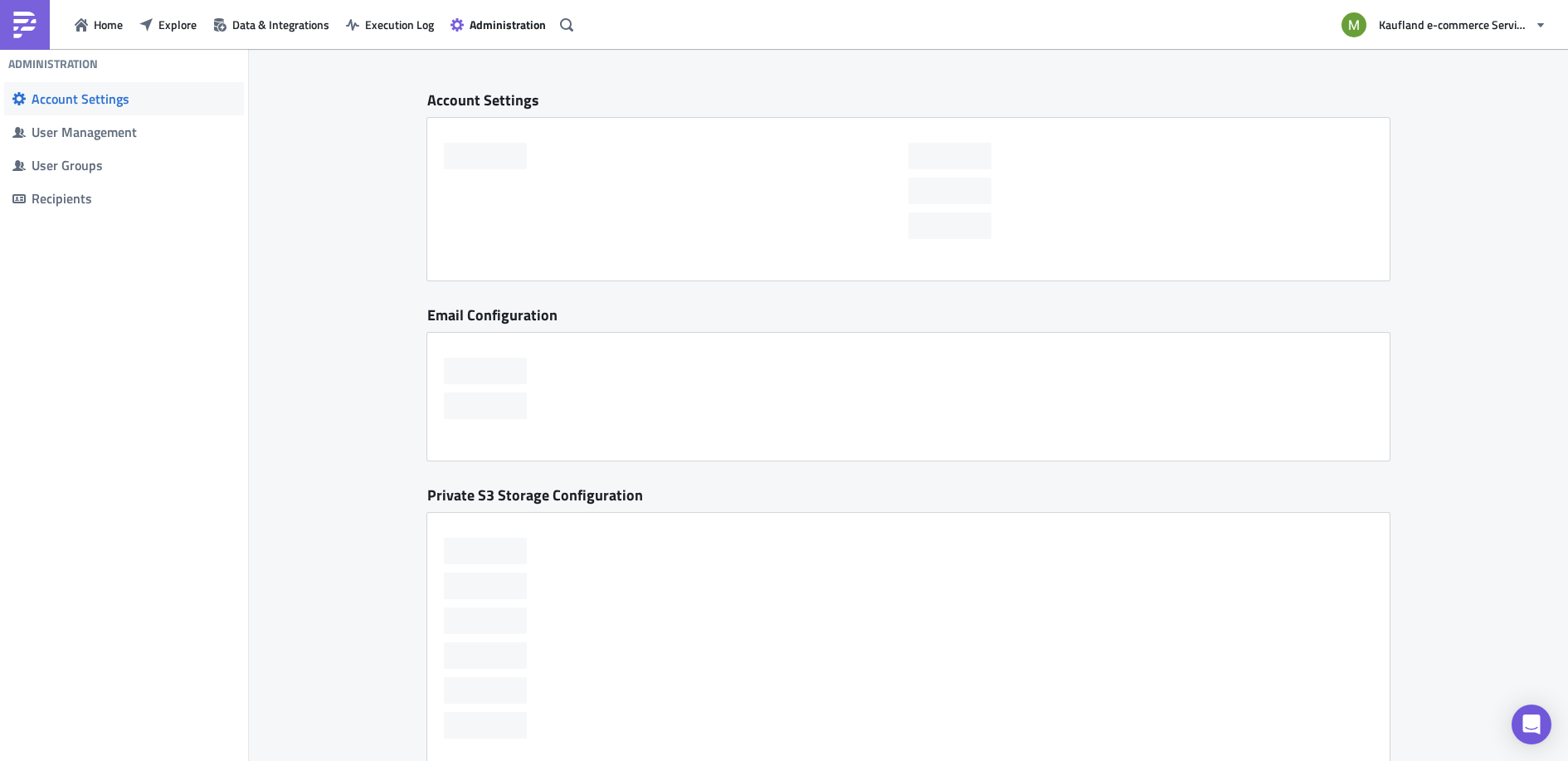
checkbox input "false"
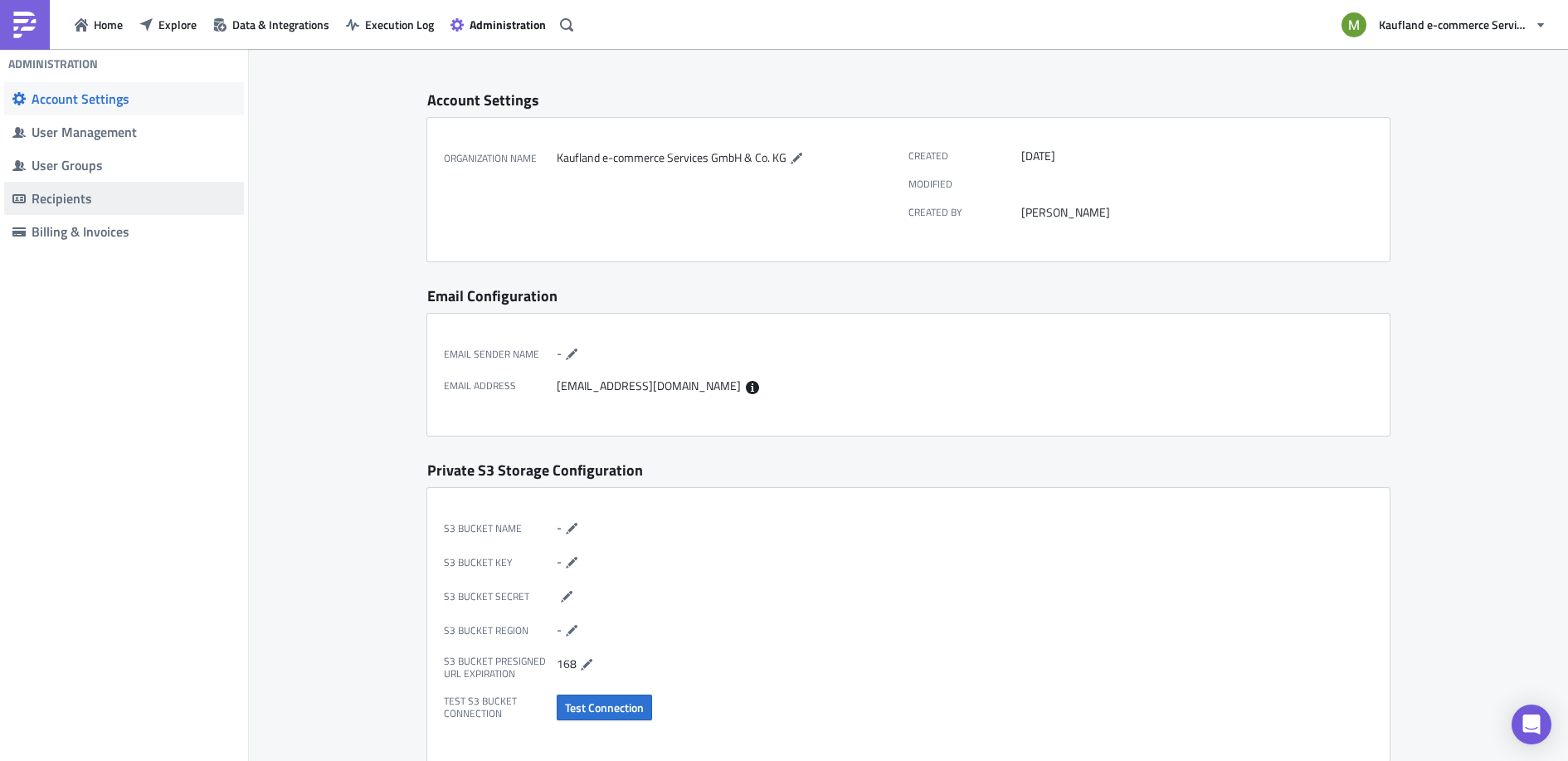
click at [49, 198] on div "Recipients" at bounding box center [133, 199] width 204 height 16
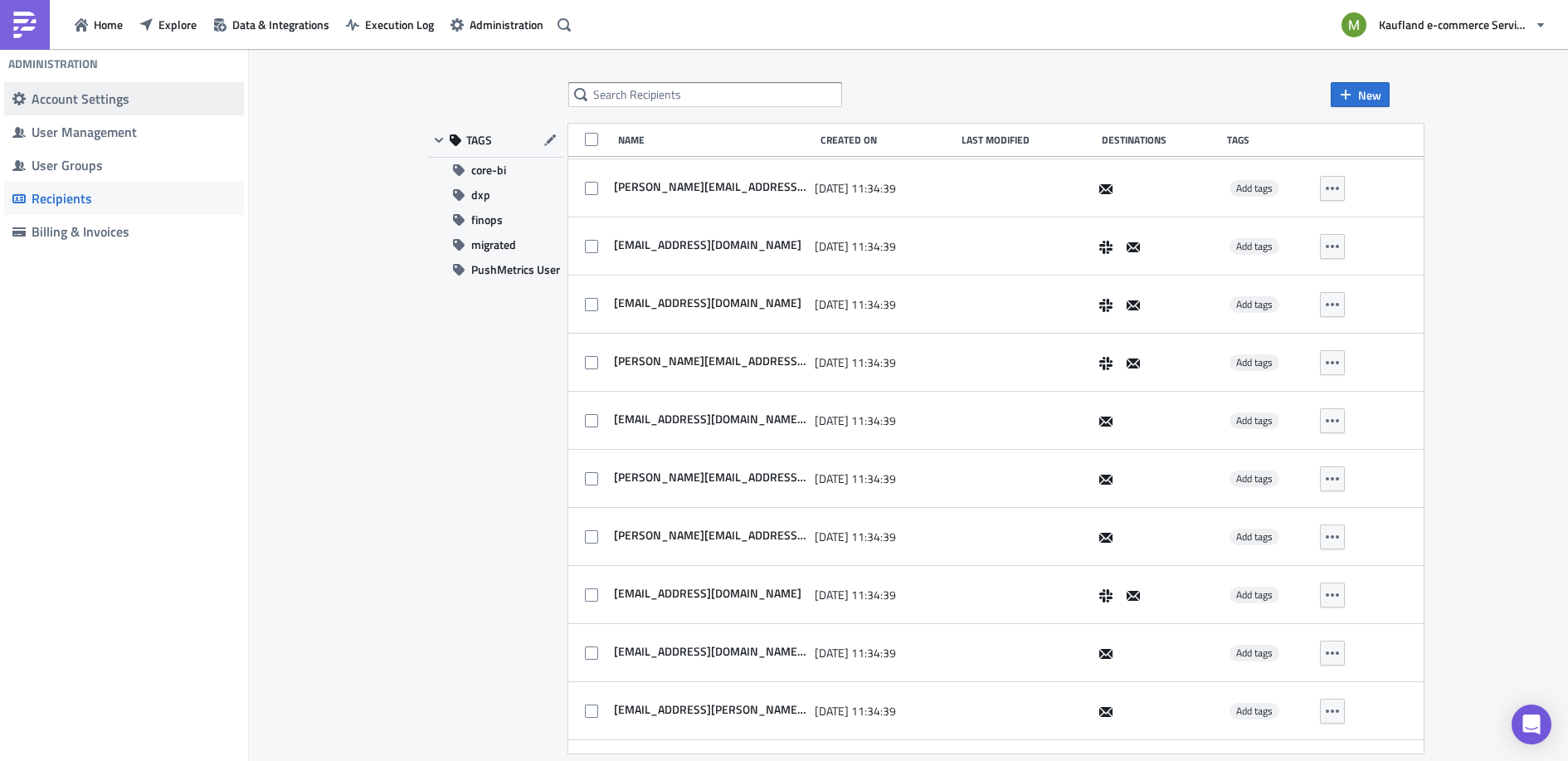
scroll to position [17127, 0]
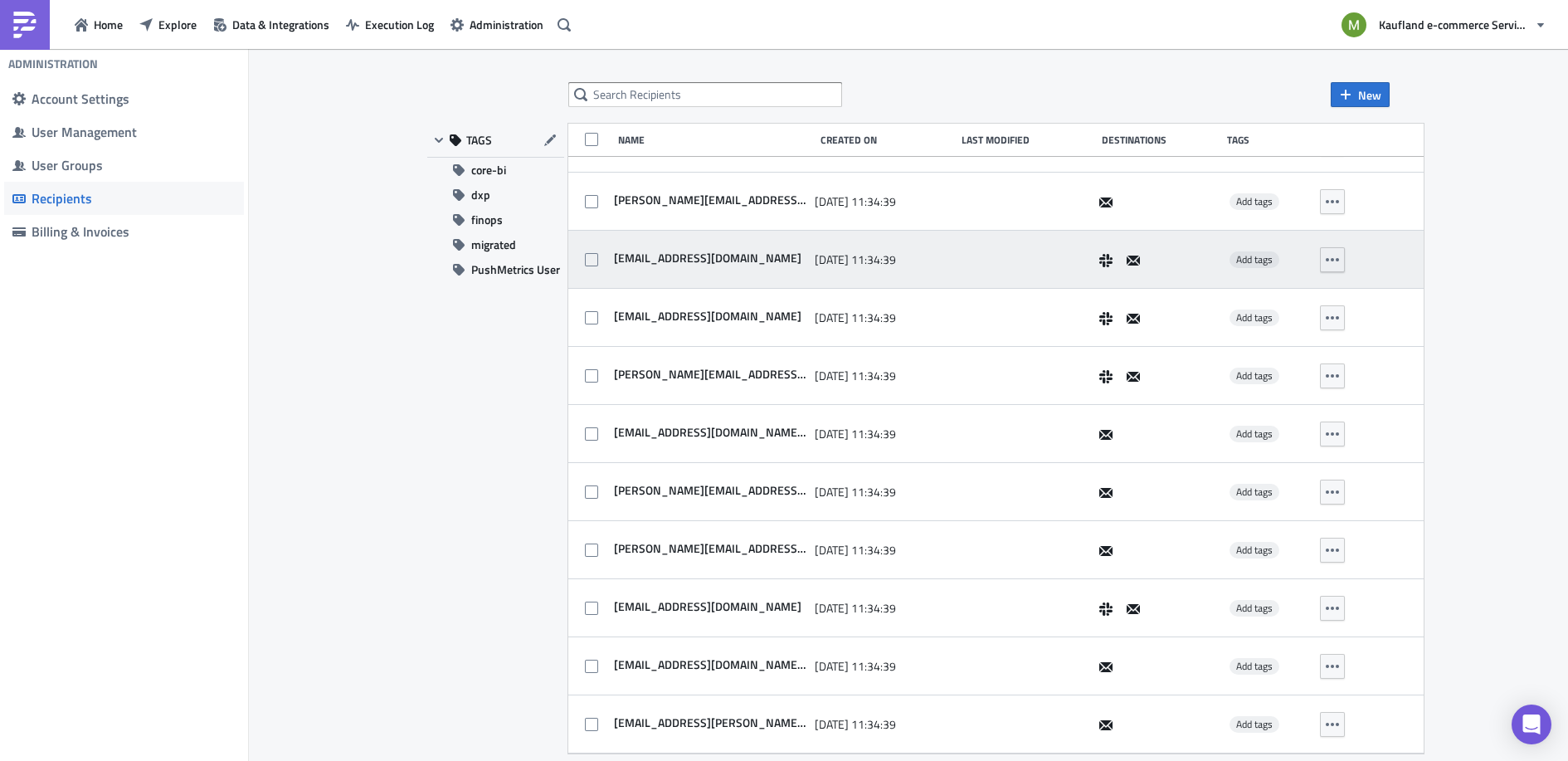
click at [1326, 261] on icon "button" at bounding box center [1333, 259] width 14 height 14
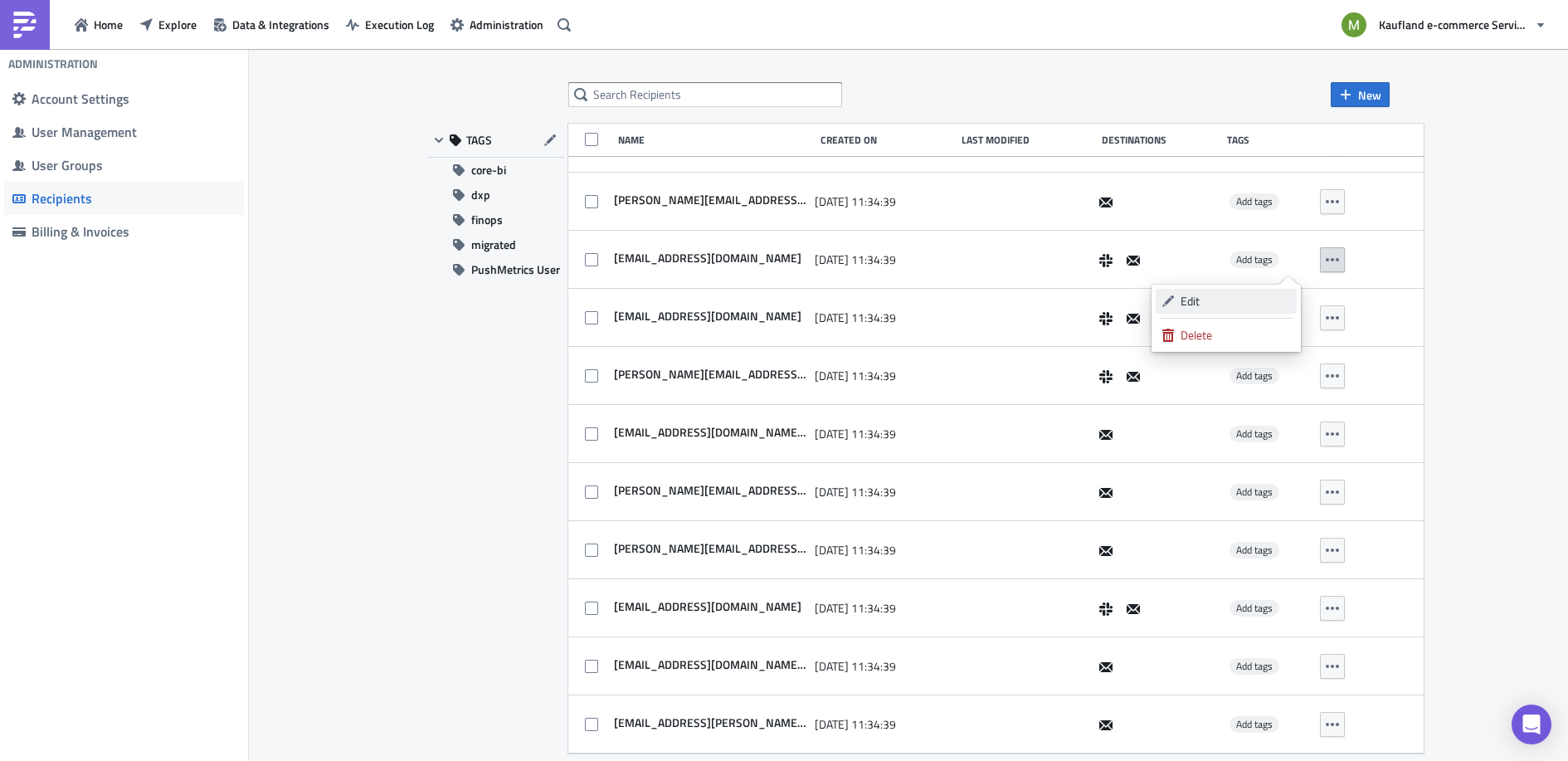
click at [1237, 299] on div "Edit" at bounding box center [1236, 301] width 111 height 16
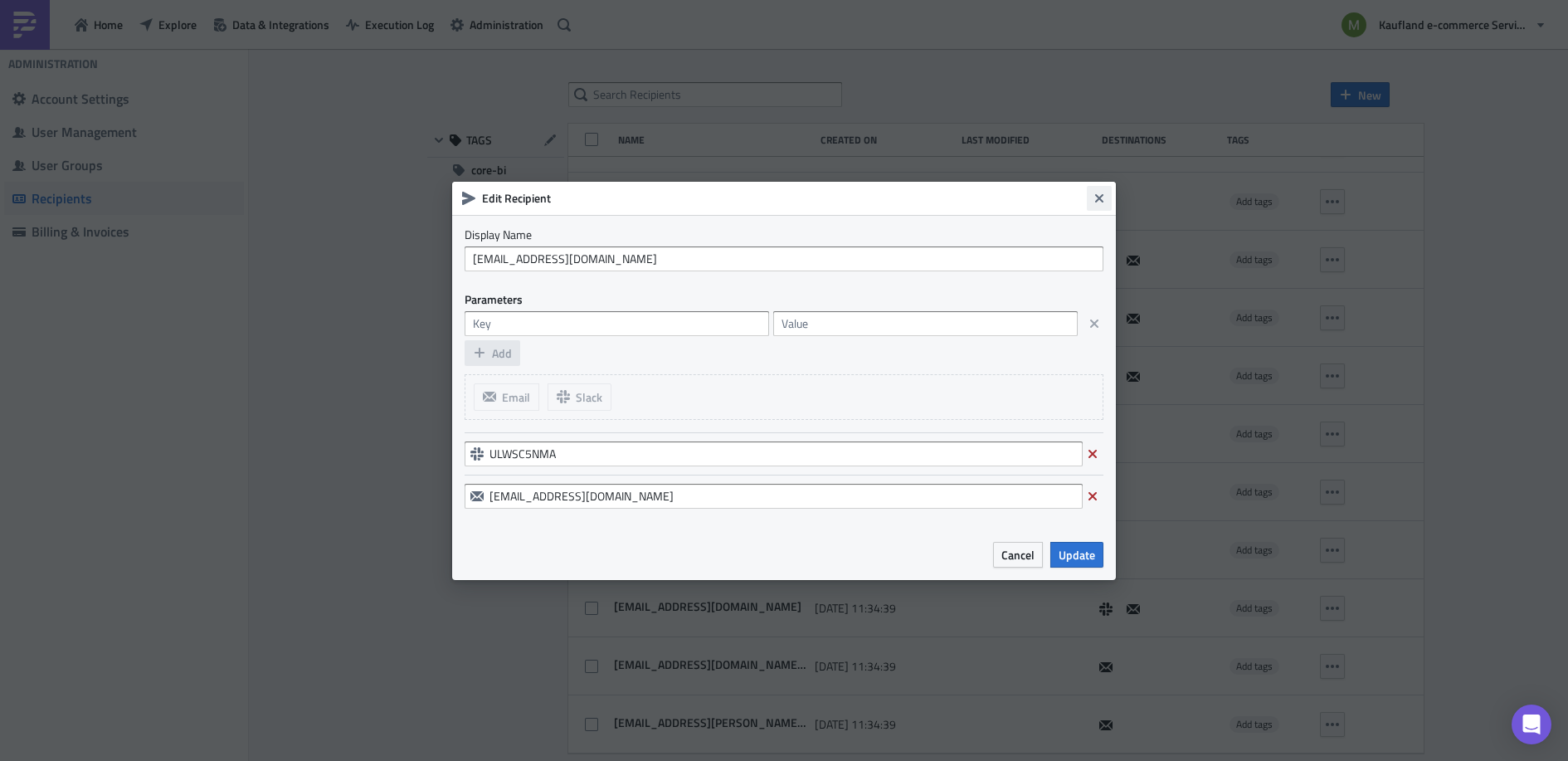
click at [1102, 206] on button "Close" at bounding box center [1099, 198] width 25 height 25
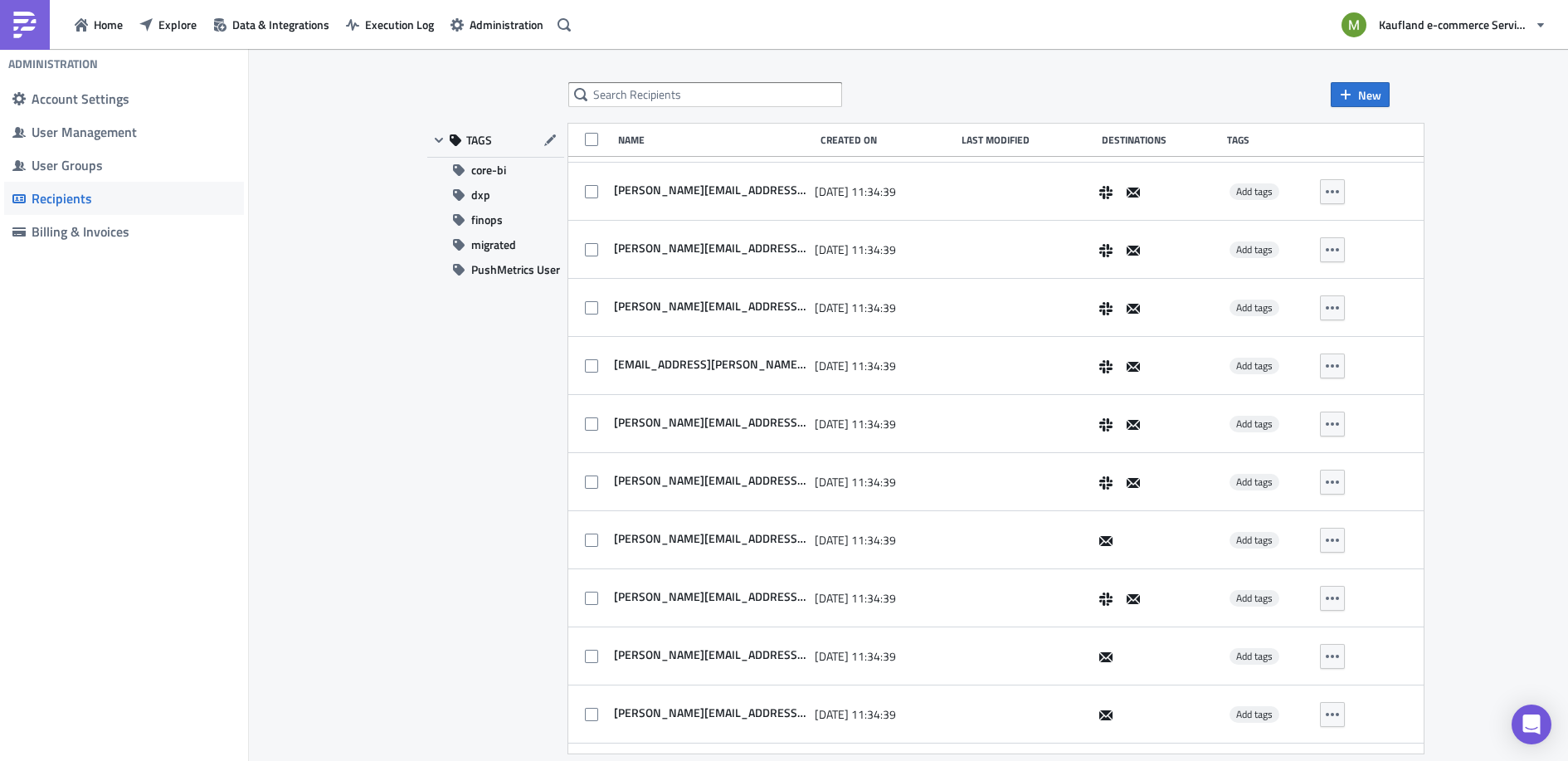
scroll to position [16077, 0]
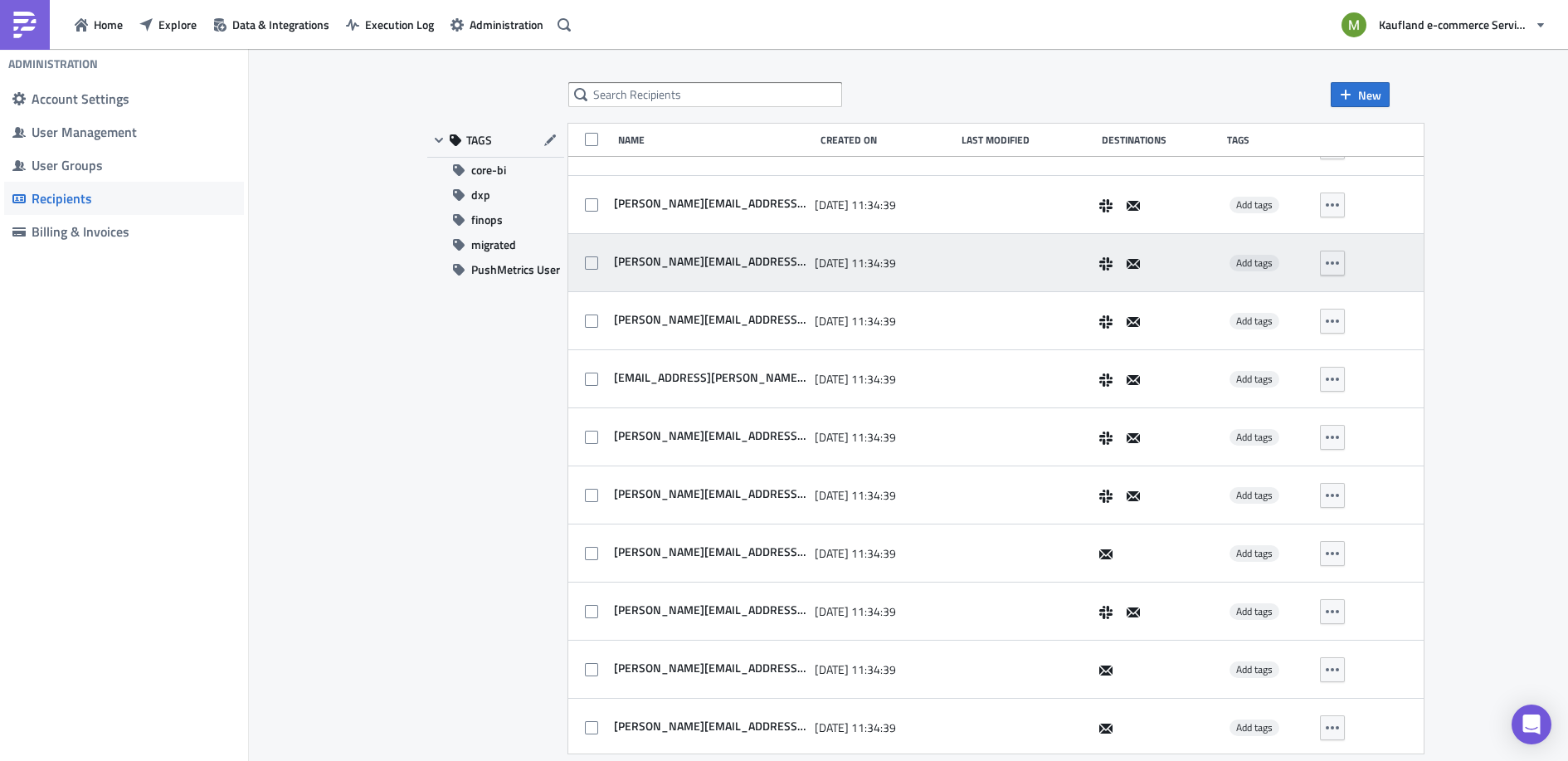
click at [1320, 253] on button "button" at bounding box center [1332, 263] width 25 height 25
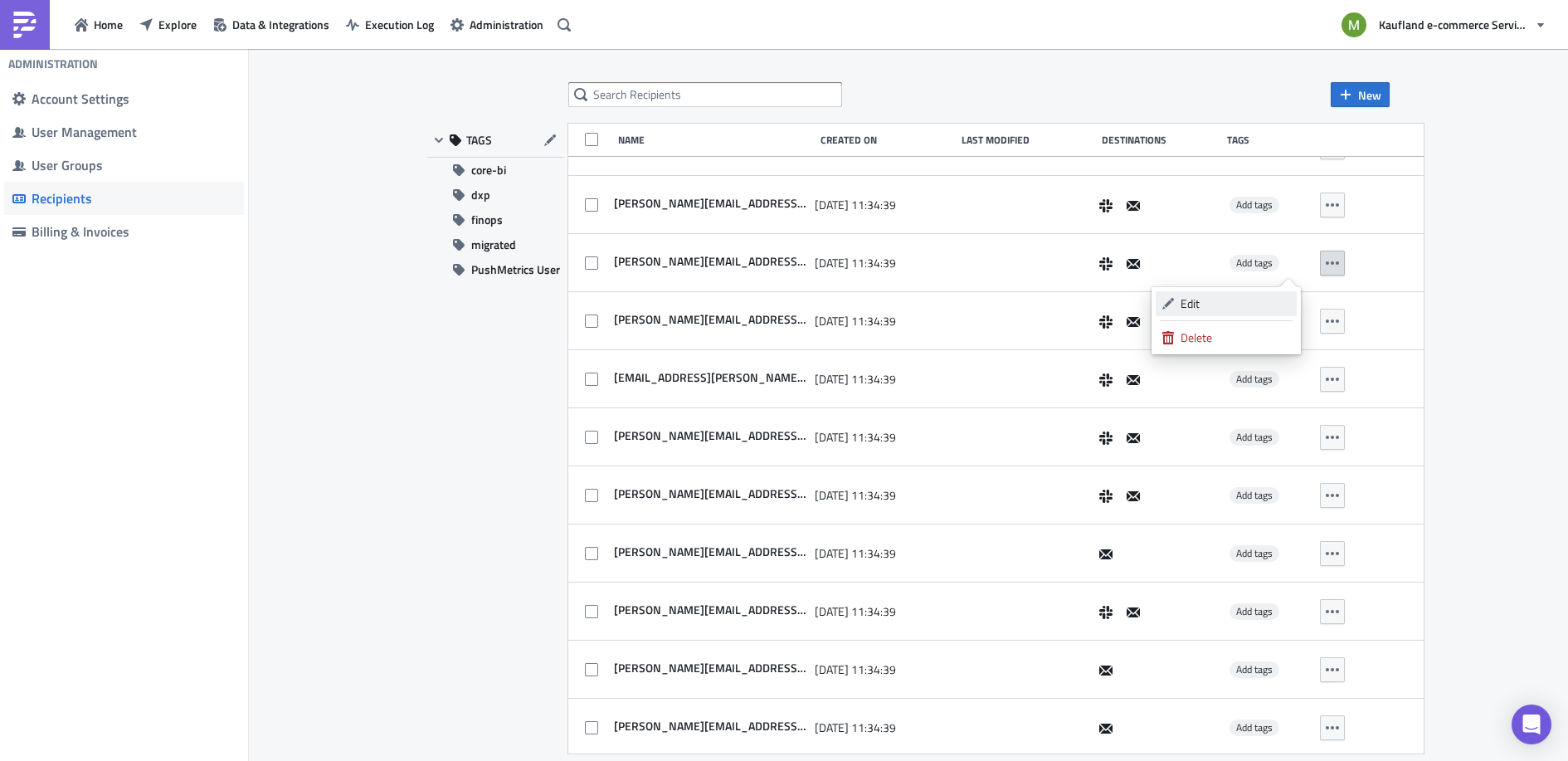
click at [1195, 304] on div "Edit" at bounding box center [1236, 304] width 111 height 16
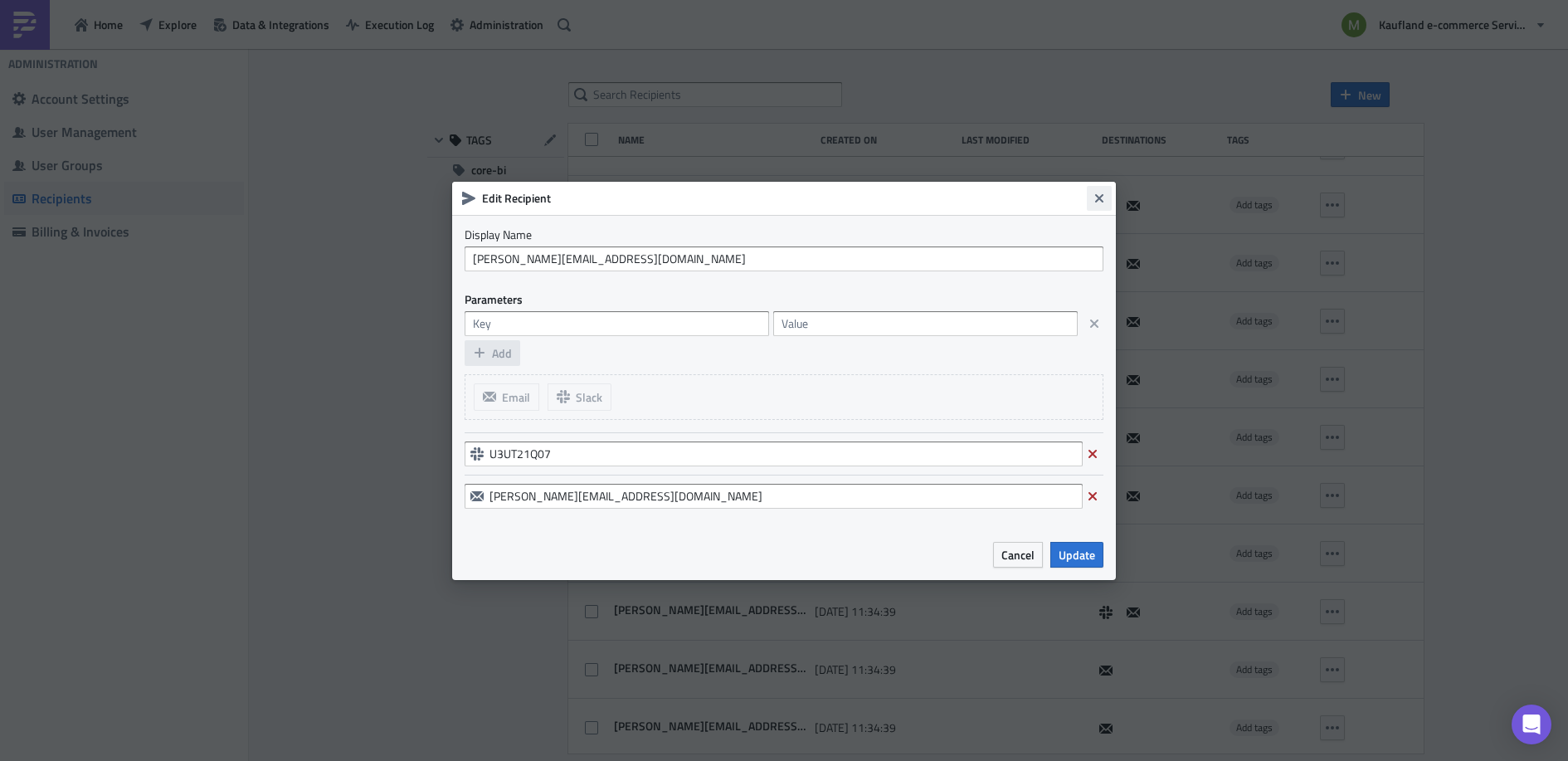
click at [1108, 200] on button "Close" at bounding box center [1099, 198] width 25 height 25
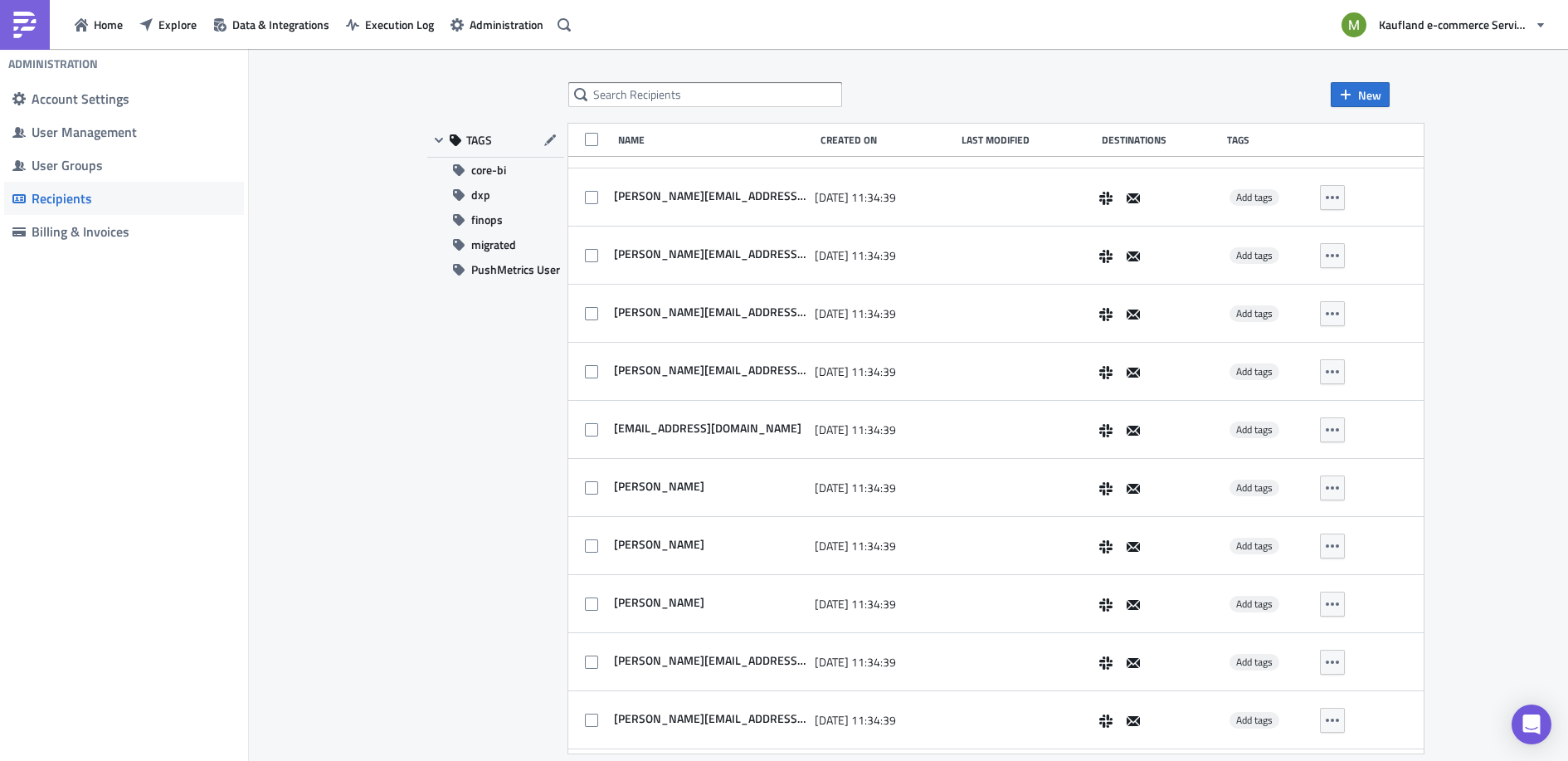
scroll to position [0, 0]
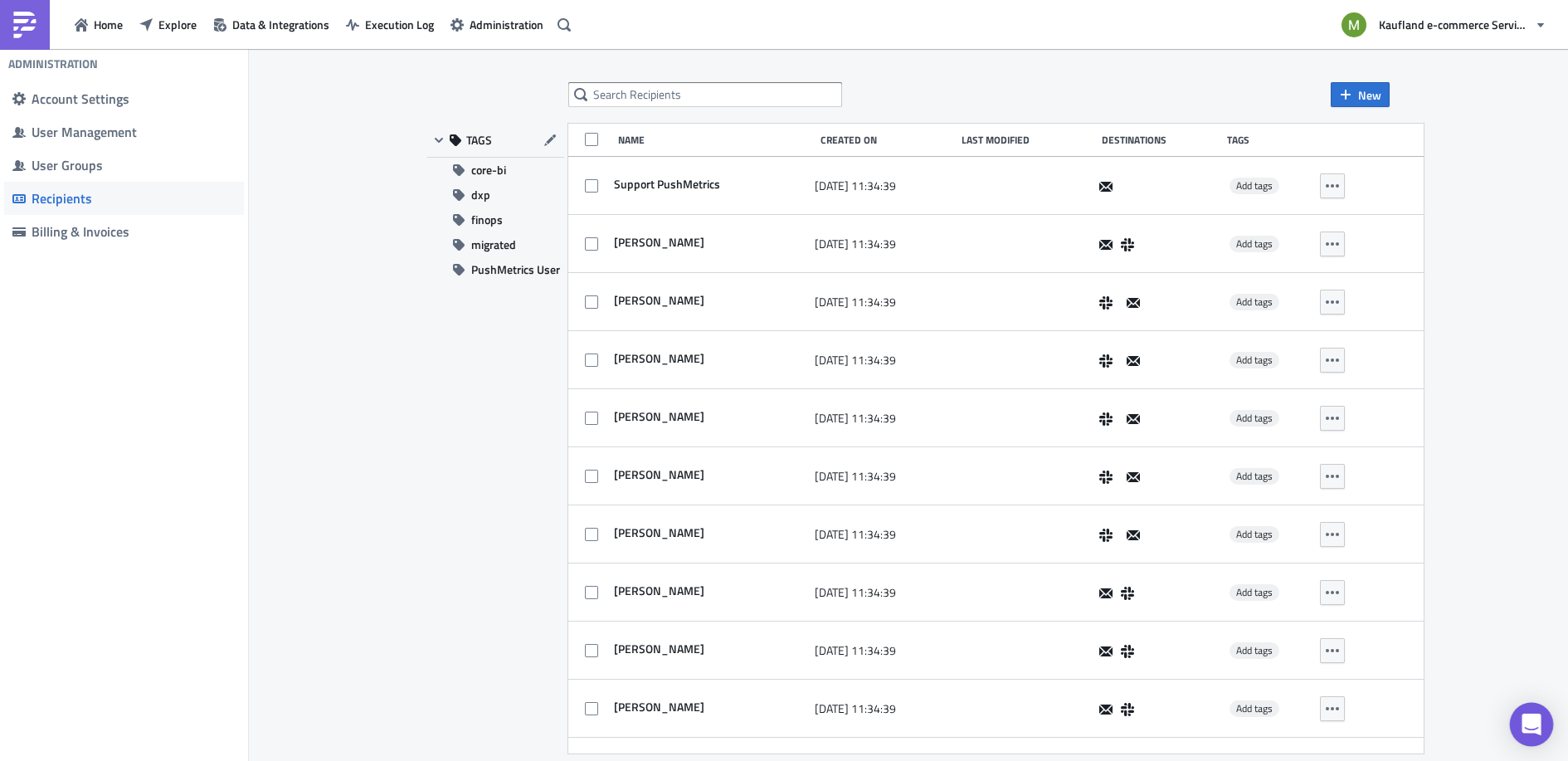
click at [1533, 717] on icon "Open Intercom Messenger" at bounding box center [1531, 725] width 19 height 22
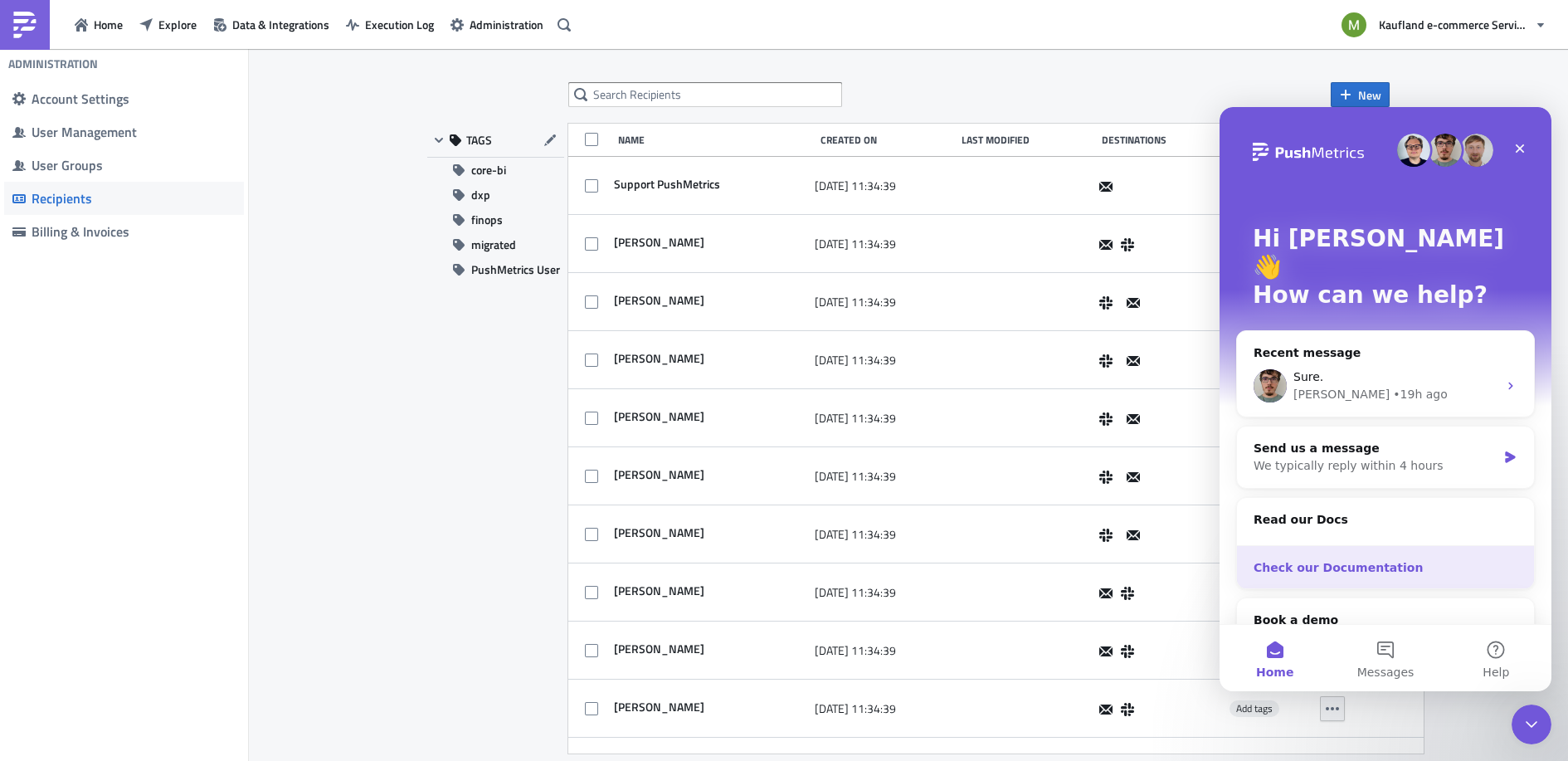
click at [1345, 560] on div "Check our Documentation" at bounding box center [1386, 568] width 264 height 17
